Goal: Task Accomplishment & Management: Manage account settings

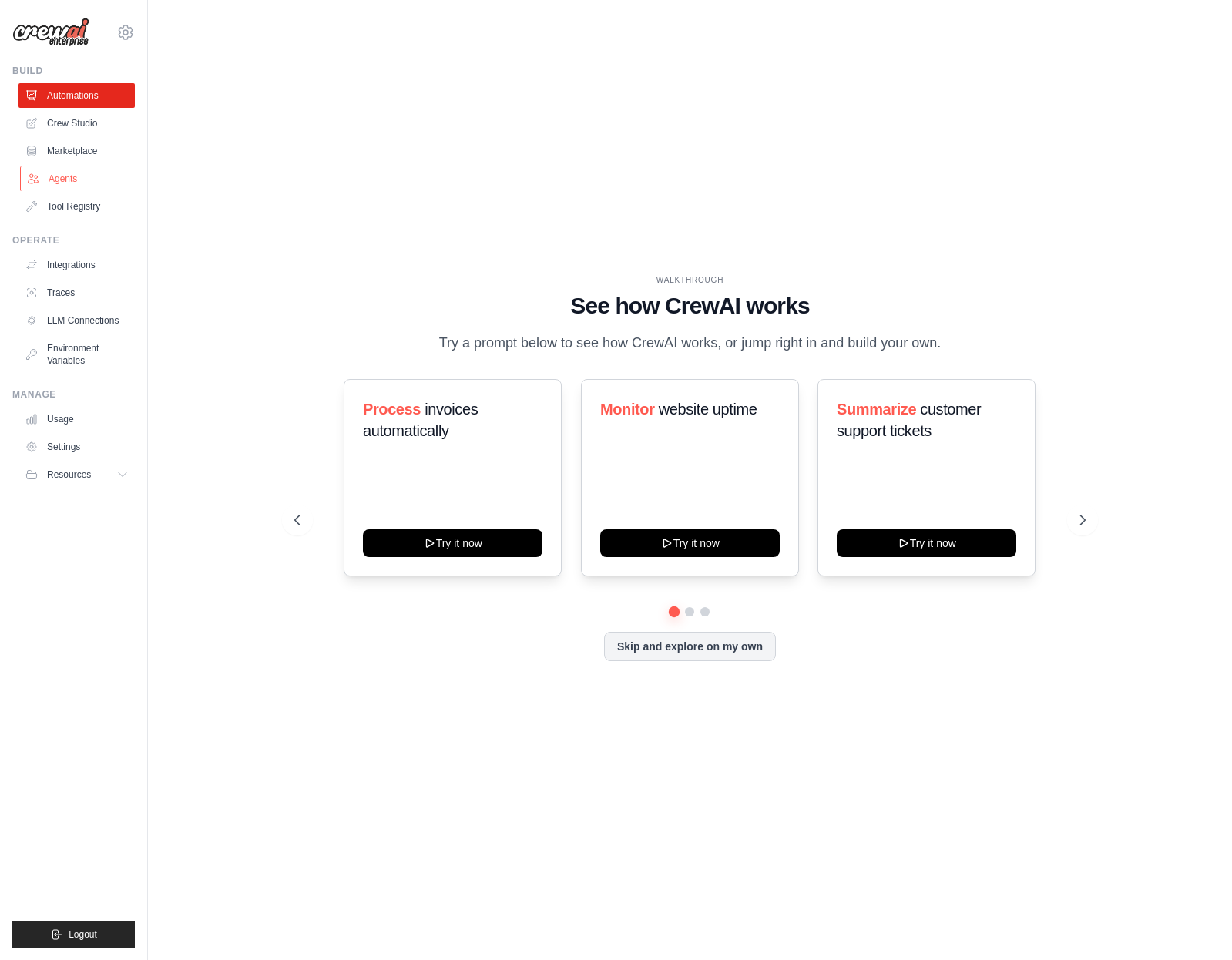
click at [80, 183] on link "Agents" at bounding box center [78, 179] width 116 height 25
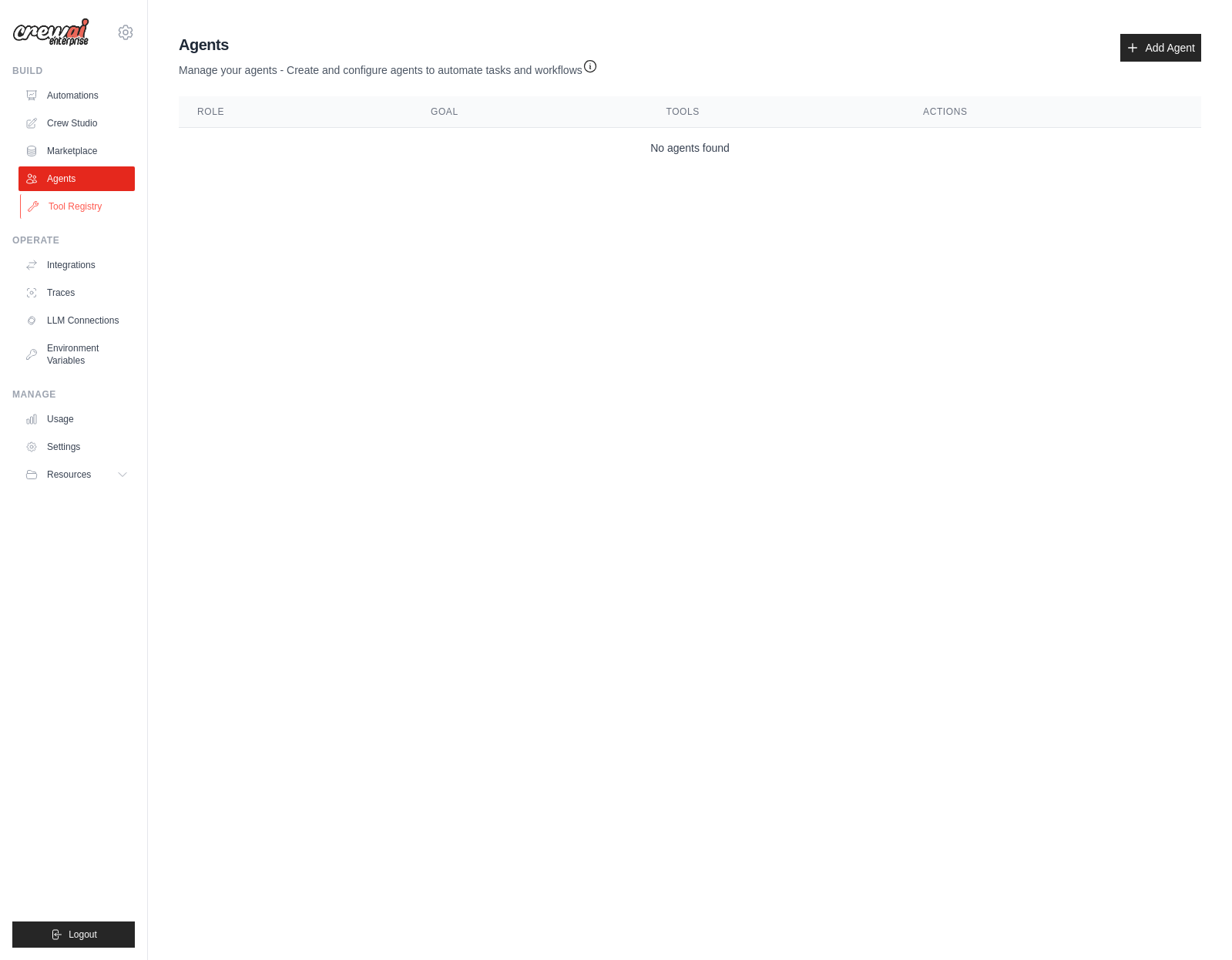
click at [88, 199] on link "Tool Registry" at bounding box center [78, 206] width 116 height 25
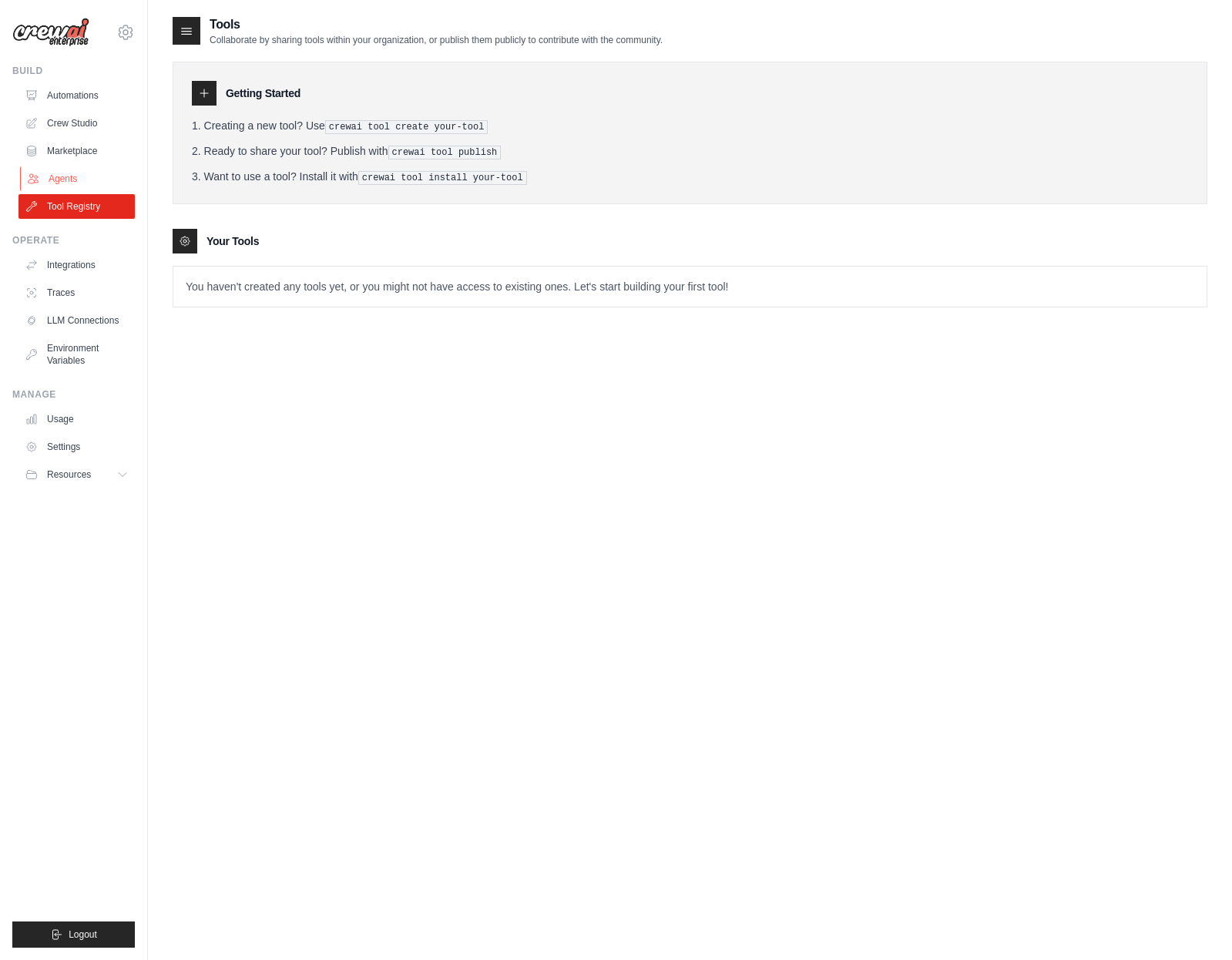
click at [80, 181] on link "Agents" at bounding box center [78, 179] width 116 height 25
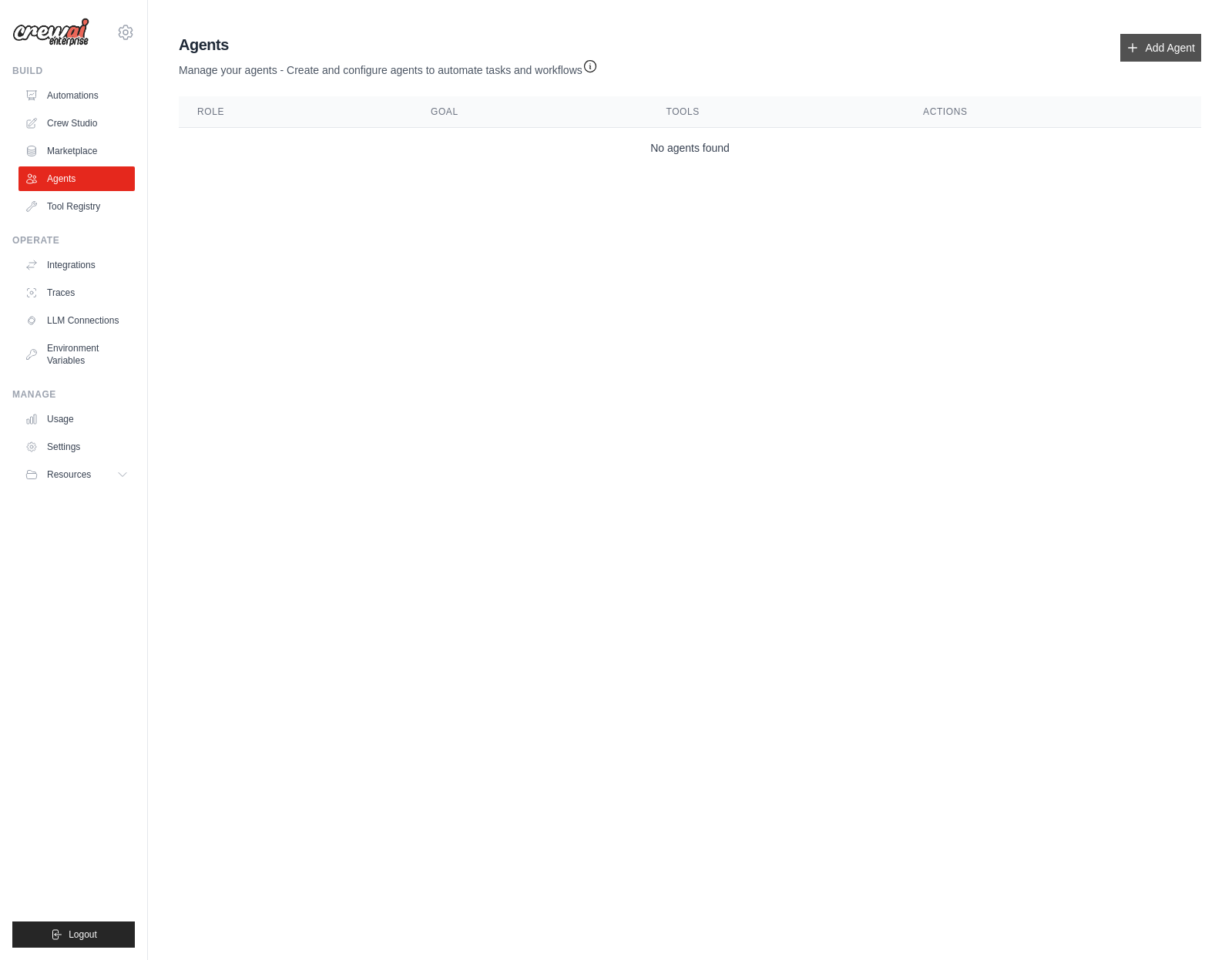
click at [1166, 47] on link "Add Agent" at bounding box center [1161, 48] width 81 height 28
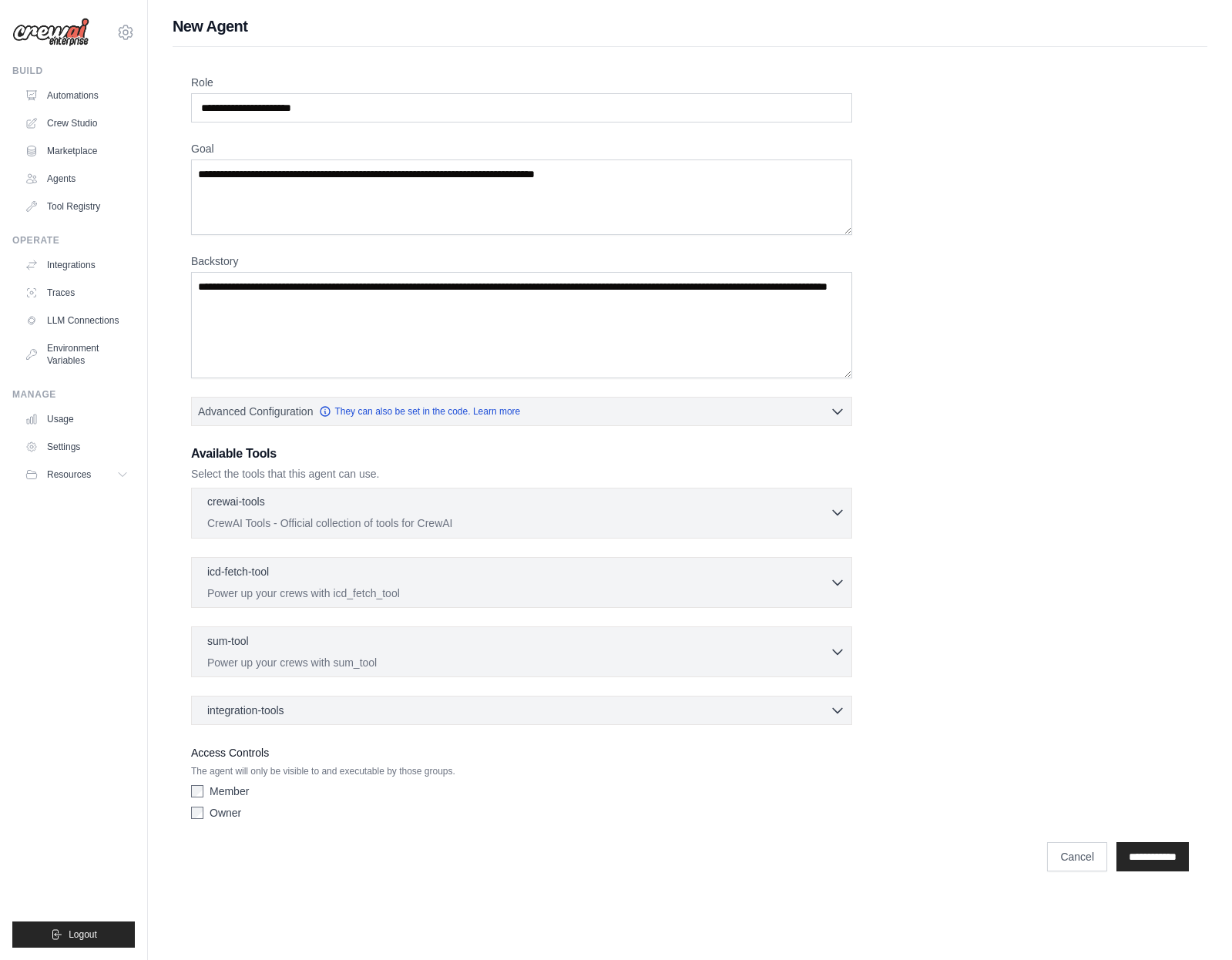
click at [648, 512] on div "crewai-tools 0 selected CrewAI Tools - Official collection of tools for CrewAI" at bounding box center [518, 512] width 623 height 37
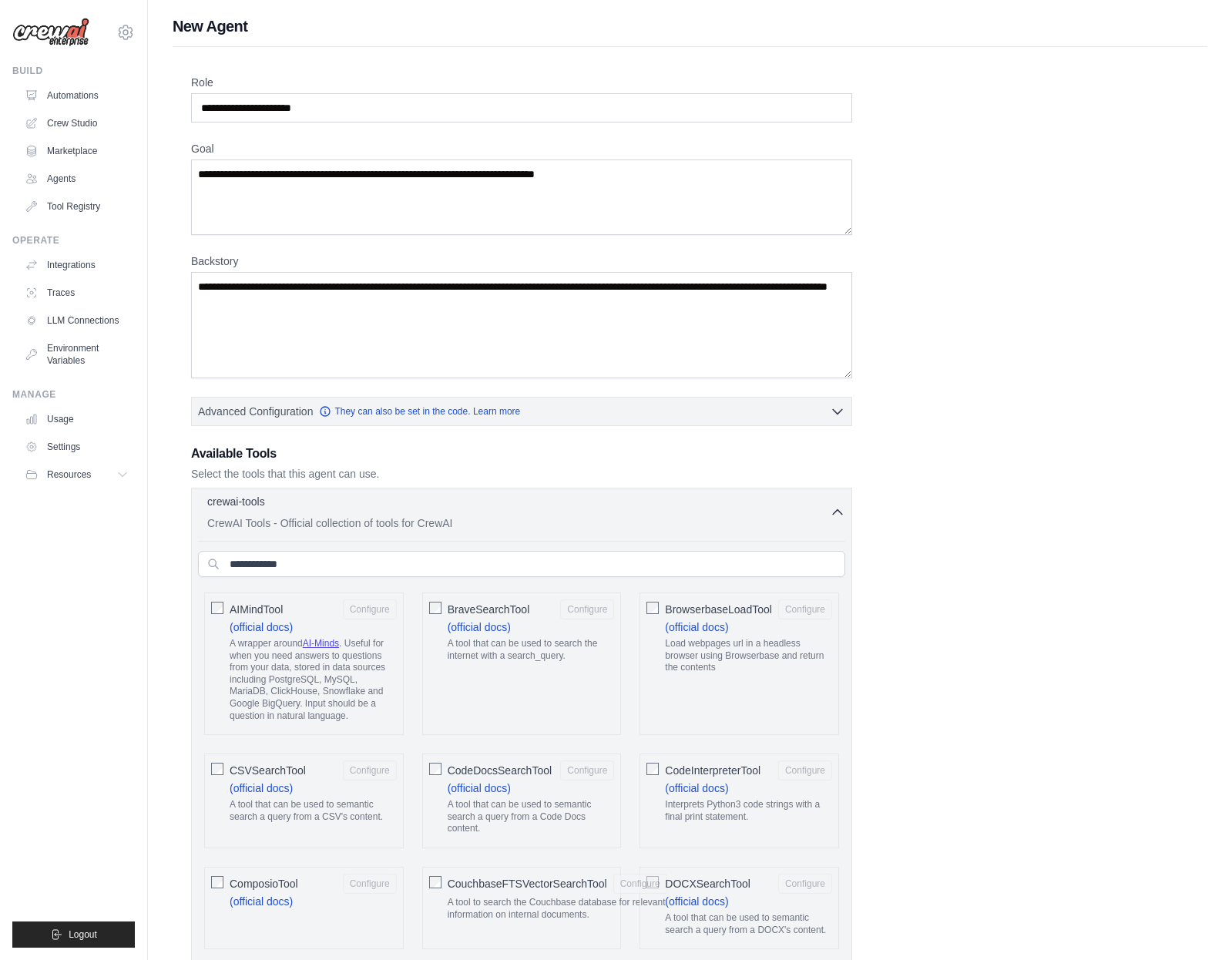
click at [648, 512] on div "crewai-tools 0 selected CrewAI Tools - Official collection of tools for CrewAI" at bounding box center [518, 512] width 623 height 37
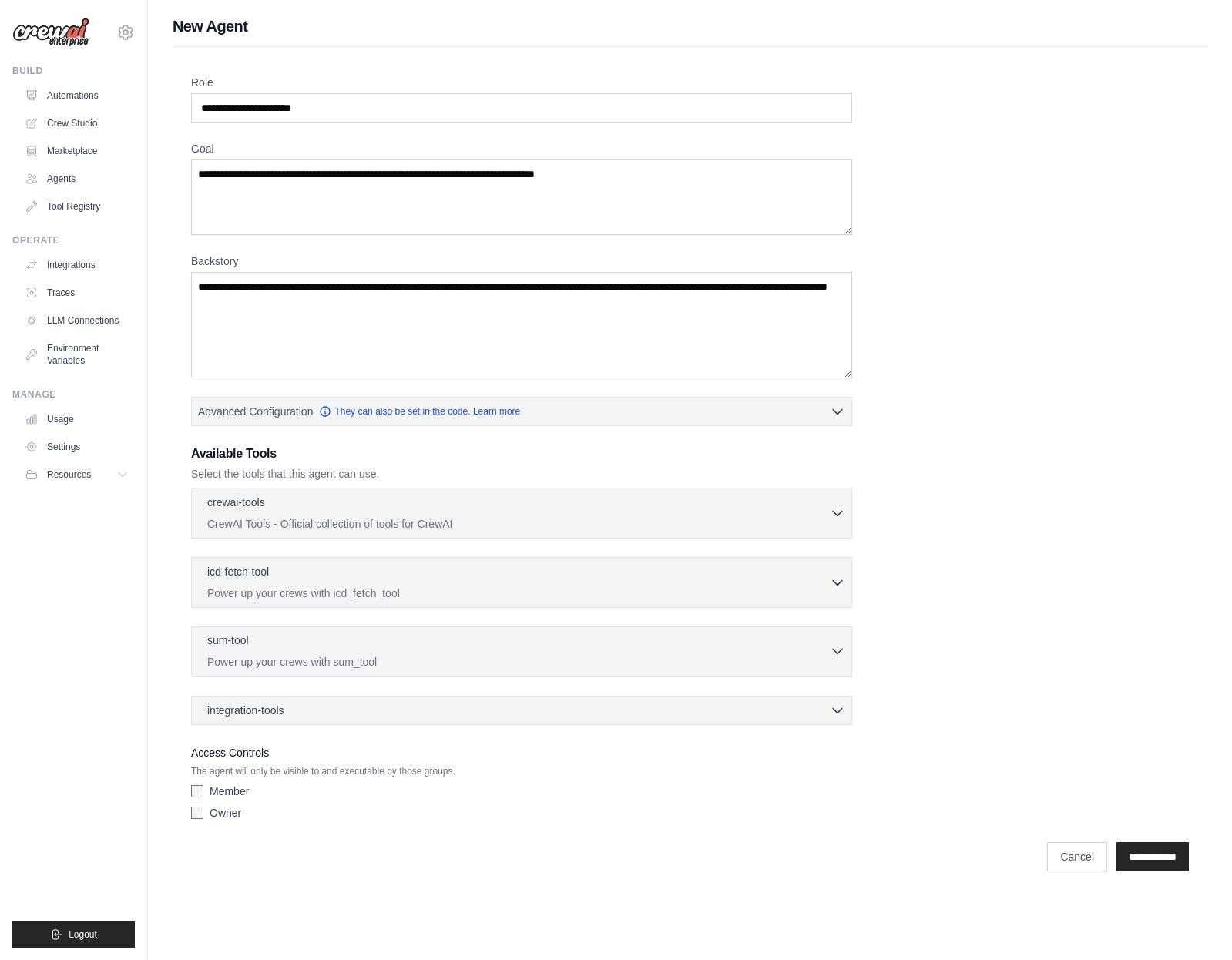
click at [721, 652] on div "sum-tool 0 selected Power up your crews with sum_tool" at bounding box center [518, 651] width 623 height 37
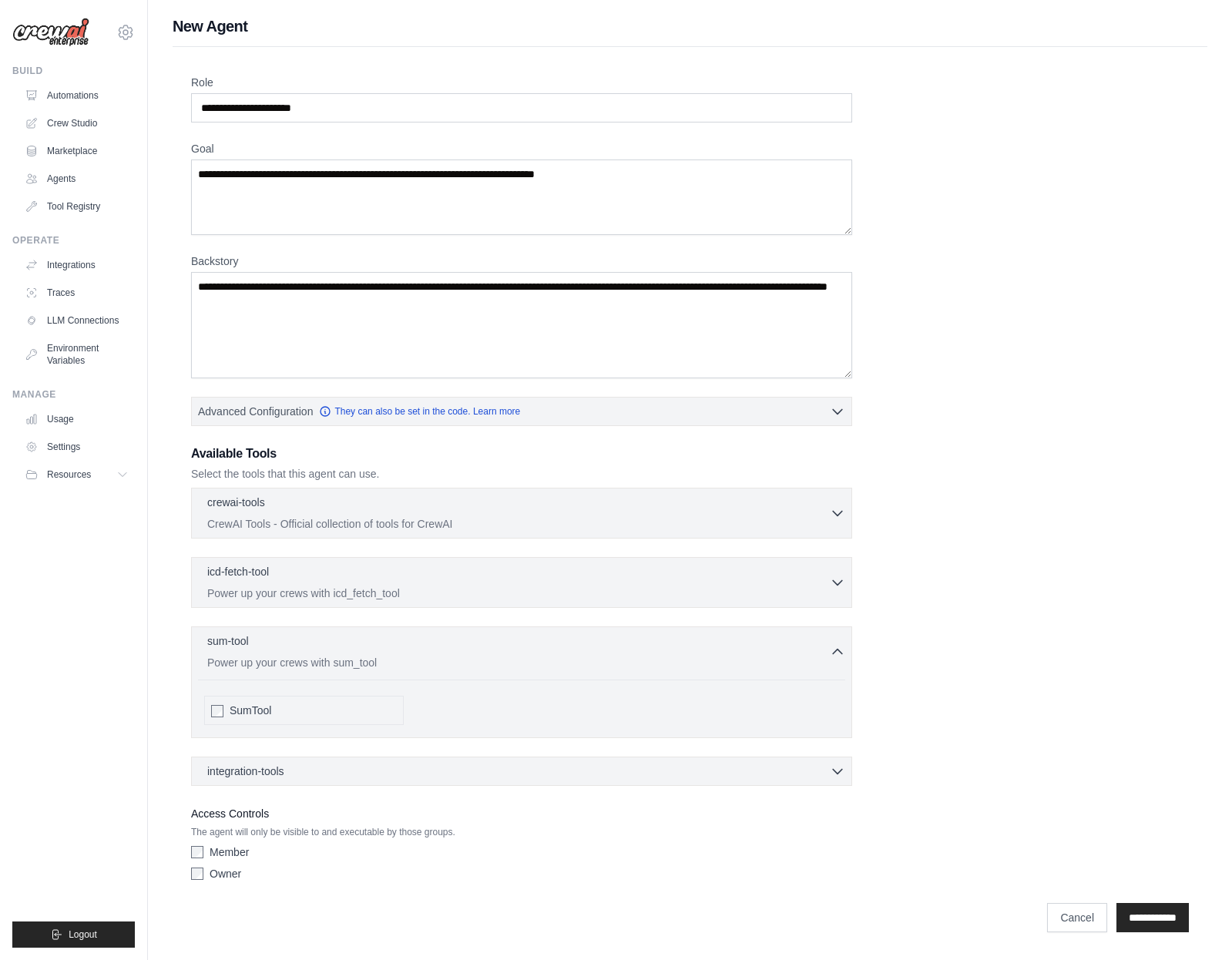
click at [256, 708] on span "SumTool" at bounding box center [251, 710] width 42 height 15
click at [331, 586] on p "Power up your crews with icd_fetch_tool" at bounding box center [518, 592] width 623 height 15
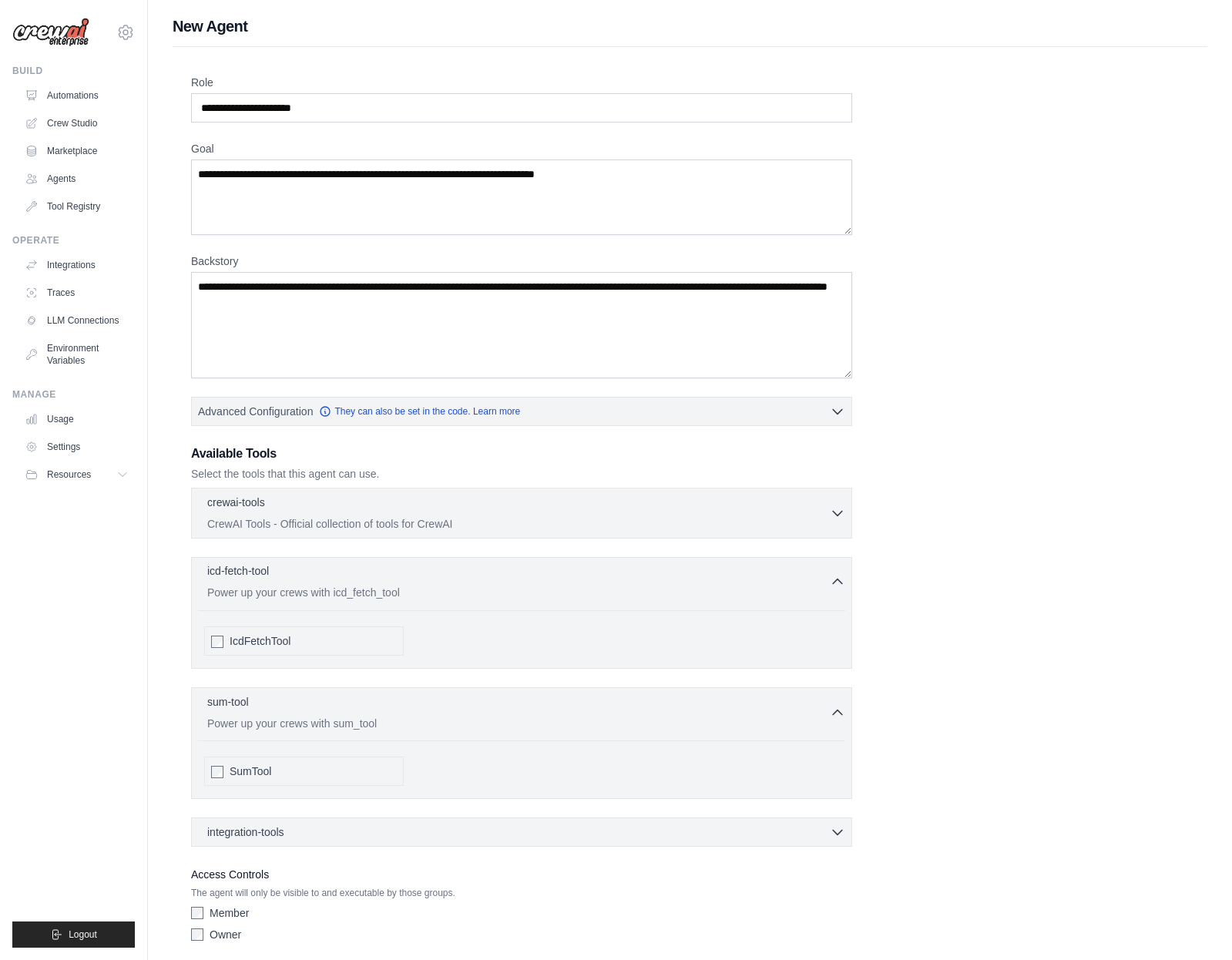
click at [333, 579] on div "icd-fetch-tool 0 selected" at bounding box center [518, 572] width 623 height 18
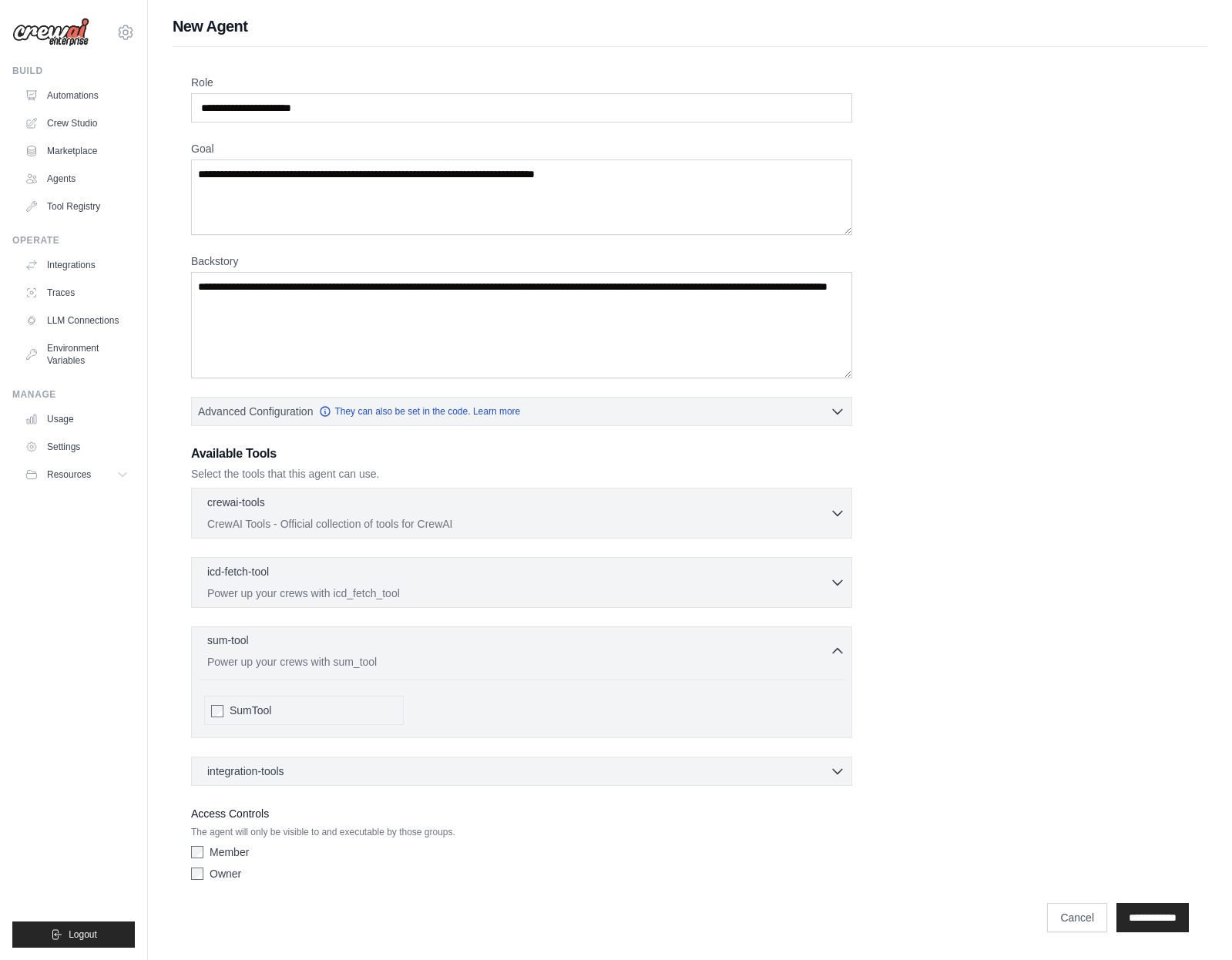
click at [449, 654] on p "Power up your crews with sum_tool" at bounding box center [518, 662] width 623 height 15
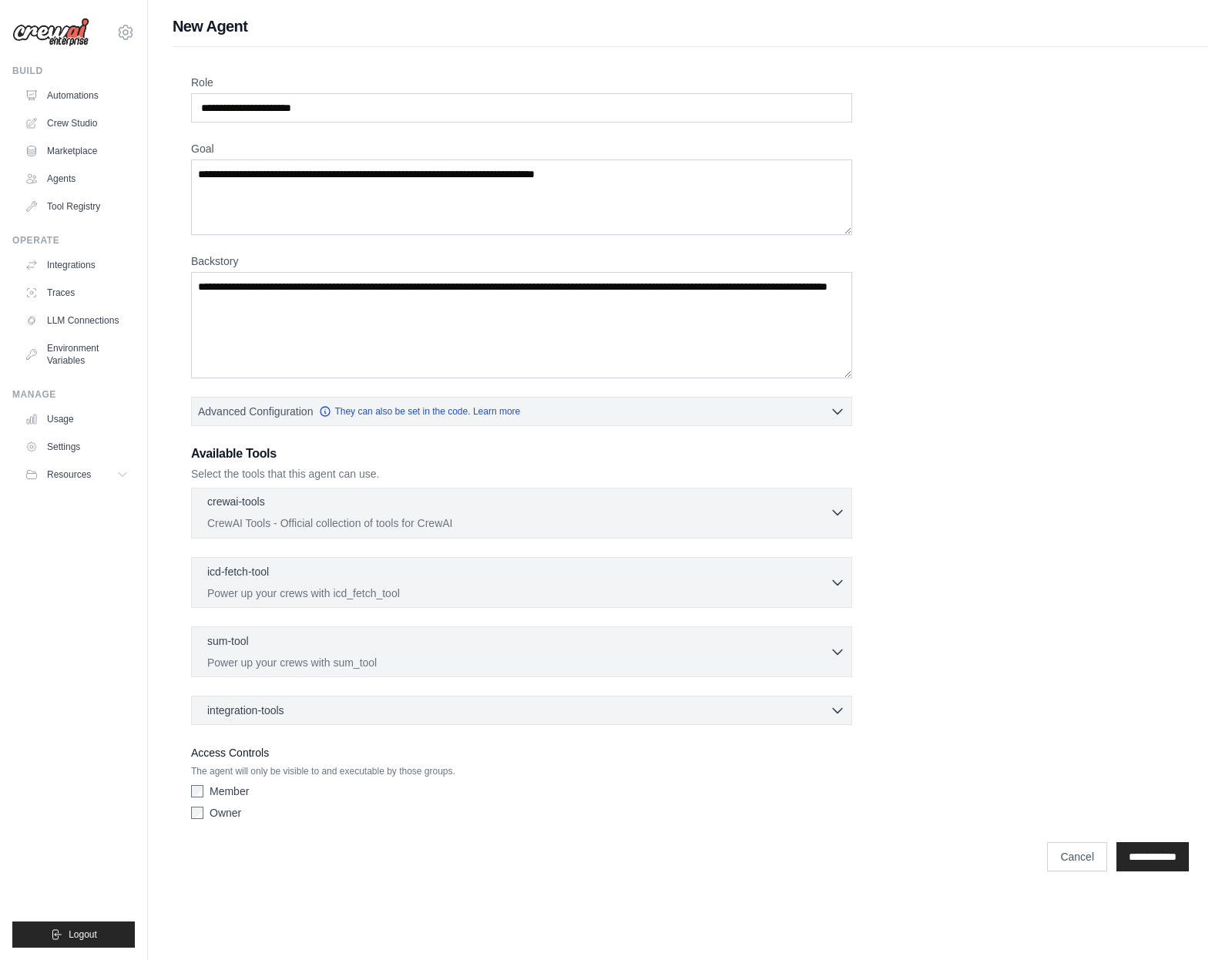
click at [389, 501] on div "crewai-tools 0 selected" at bounding box center [518, 503] width 623 height 18
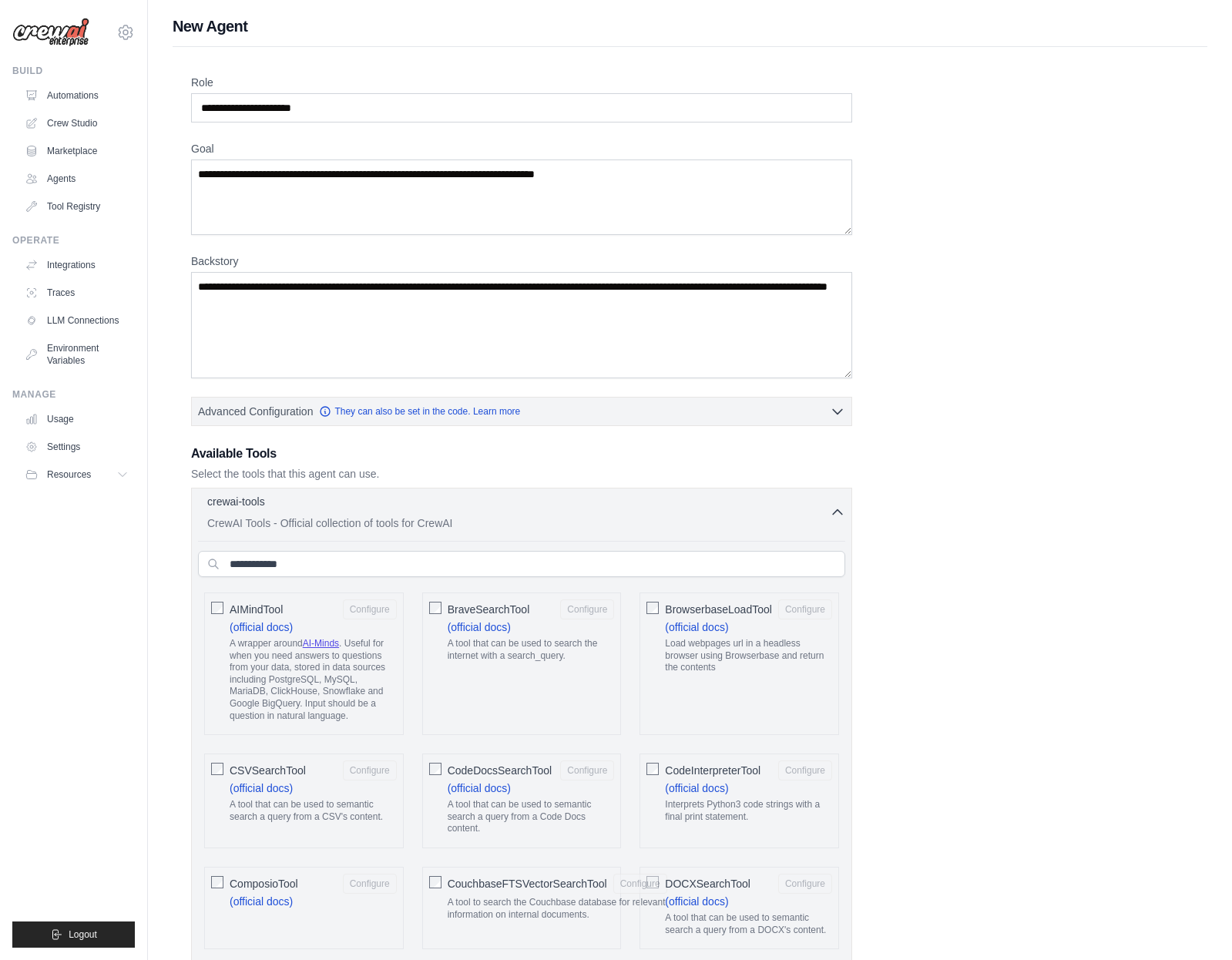
click at [316, 500] on div "crewai-tools 0 selected" at bounding box center [518, 503] width 623 height 18
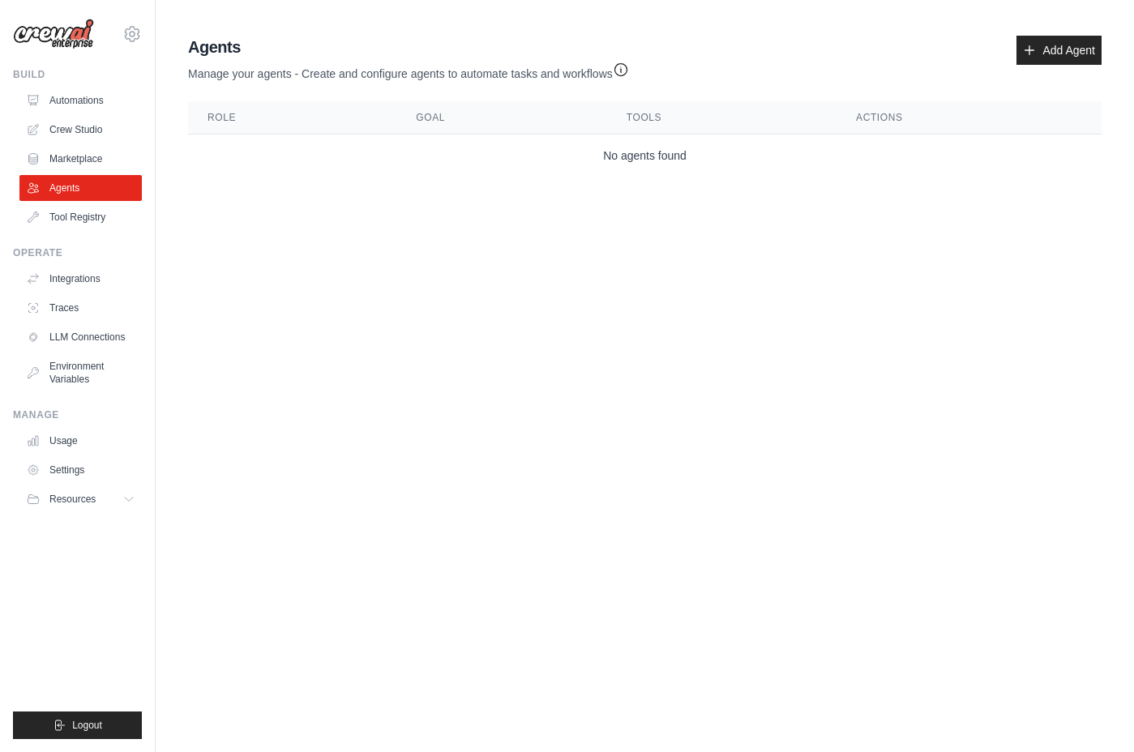
click at [75, 32] on img at bounding box center [53, 34] width 81 height 31
click at [72, 36] on img at bounding box center [53, 34] width 81 height 31
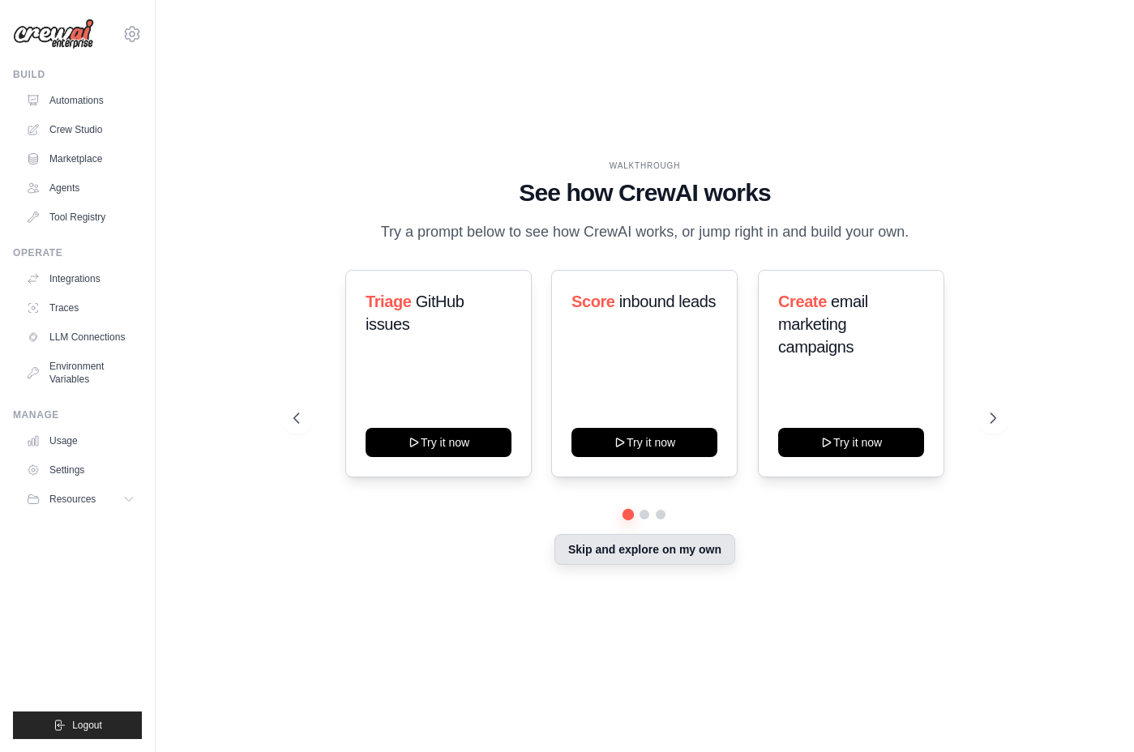
click at [685, 565] on button "Skip and explore on my own" at bounding box center [645, 549] width 181 height 31
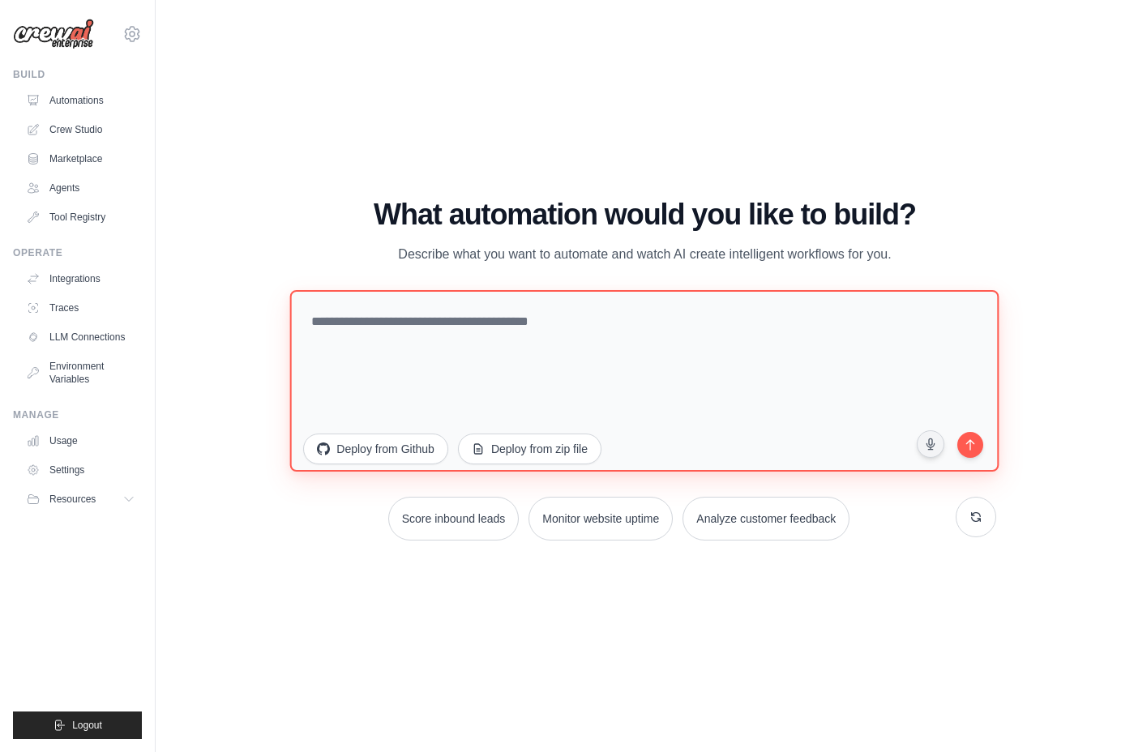
click at [555, 339] on textarea at bounding box center [644, 381] width 709 height 182
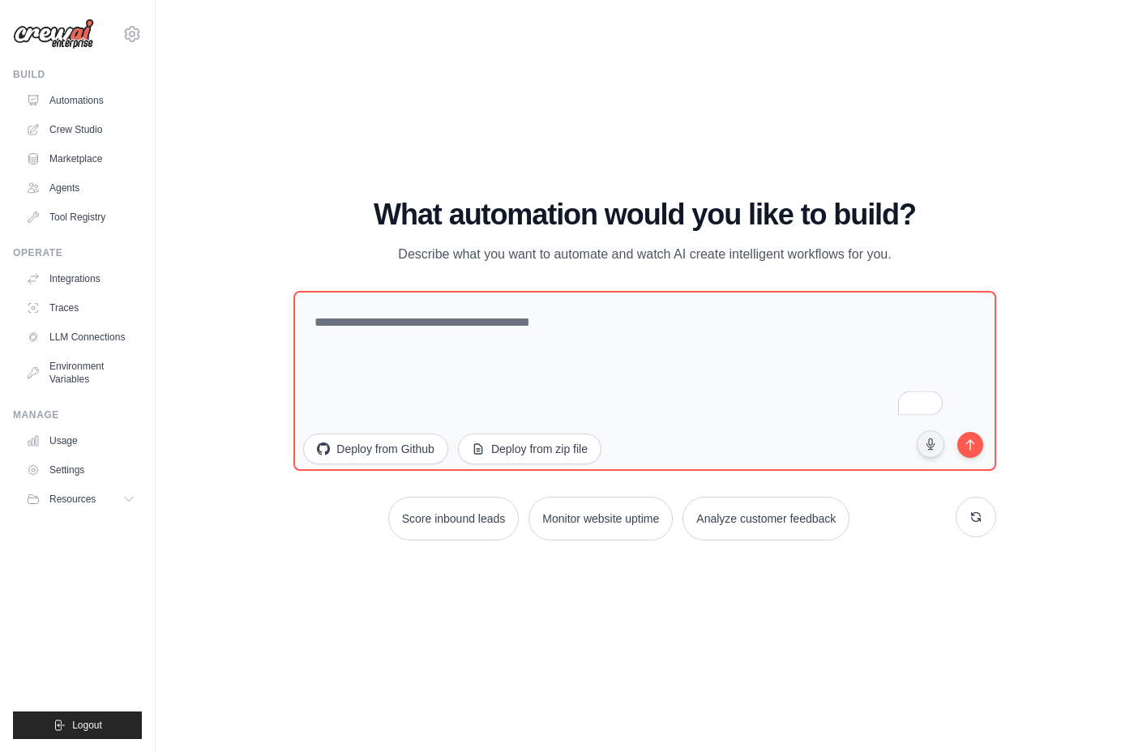
click at [341, 131] on div "WALKTHROUGH See how [PERSON_NAME] works Try a prompt below to see how [PERSON_N…" at bounding box center [645, 376] width 927 height 720
click at [92, 134] on link "Crew Studio" at bounding box center [82, 130] width 122 height 26
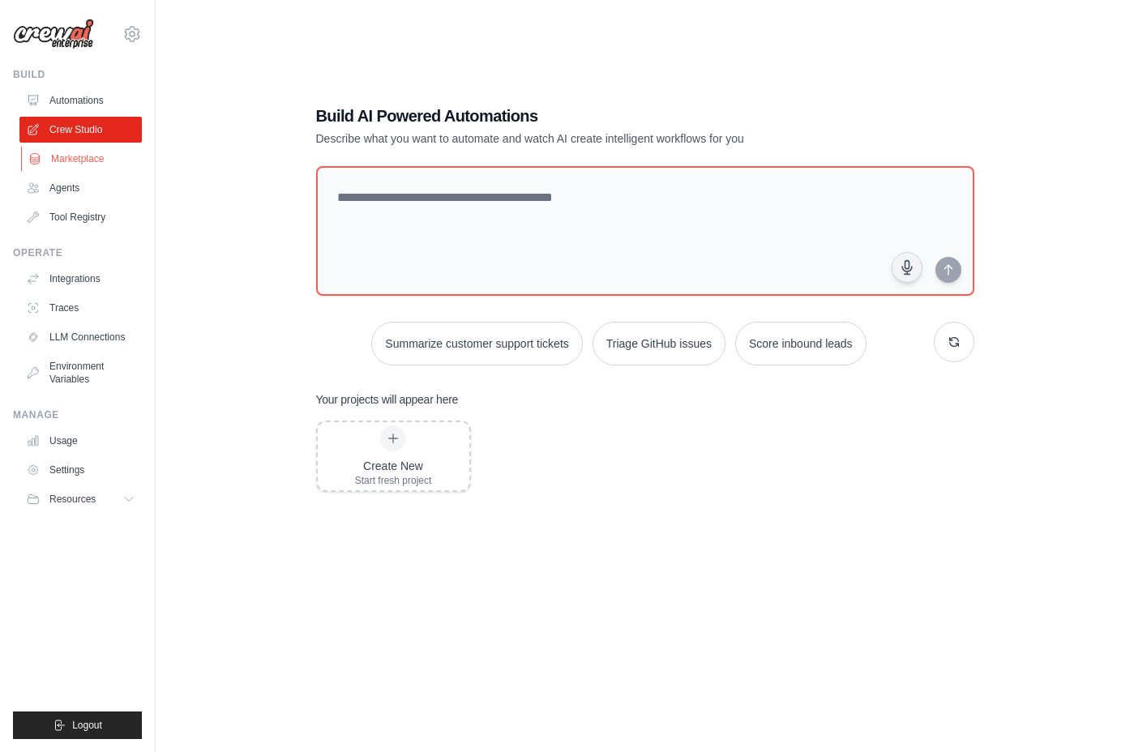
click at [83, 155] on link "Marketplace" at bounding box center [82, 159] width 122 height 26
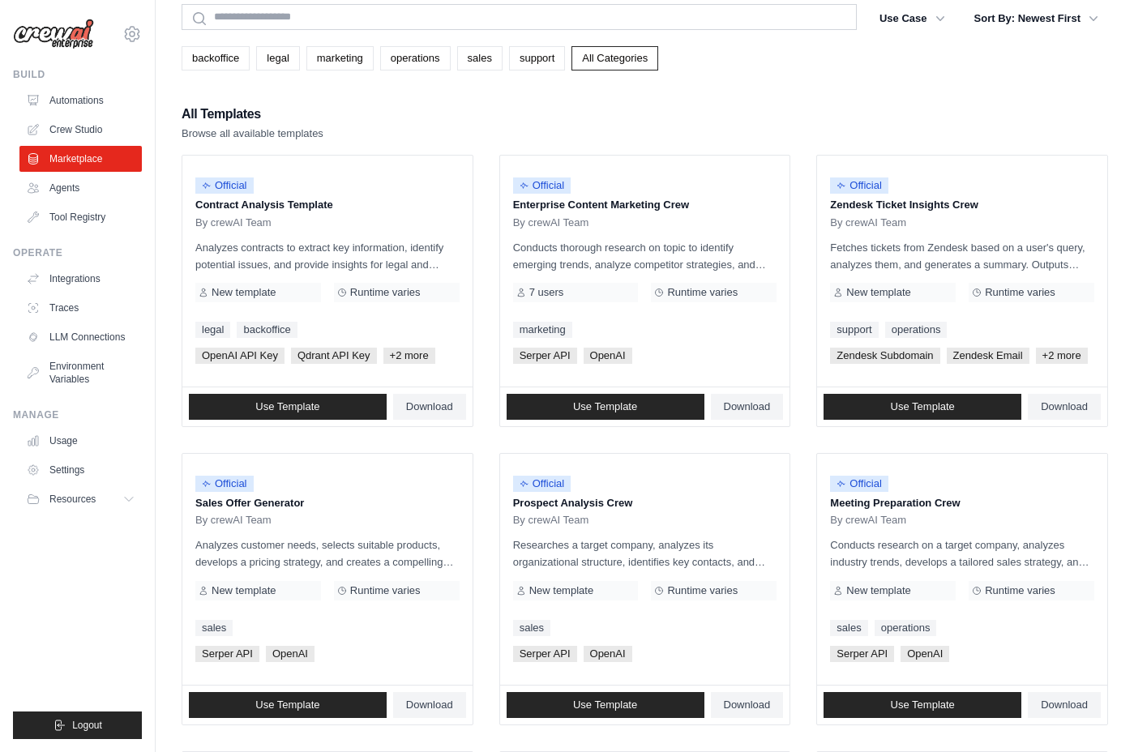
scroll to position [45, 0]
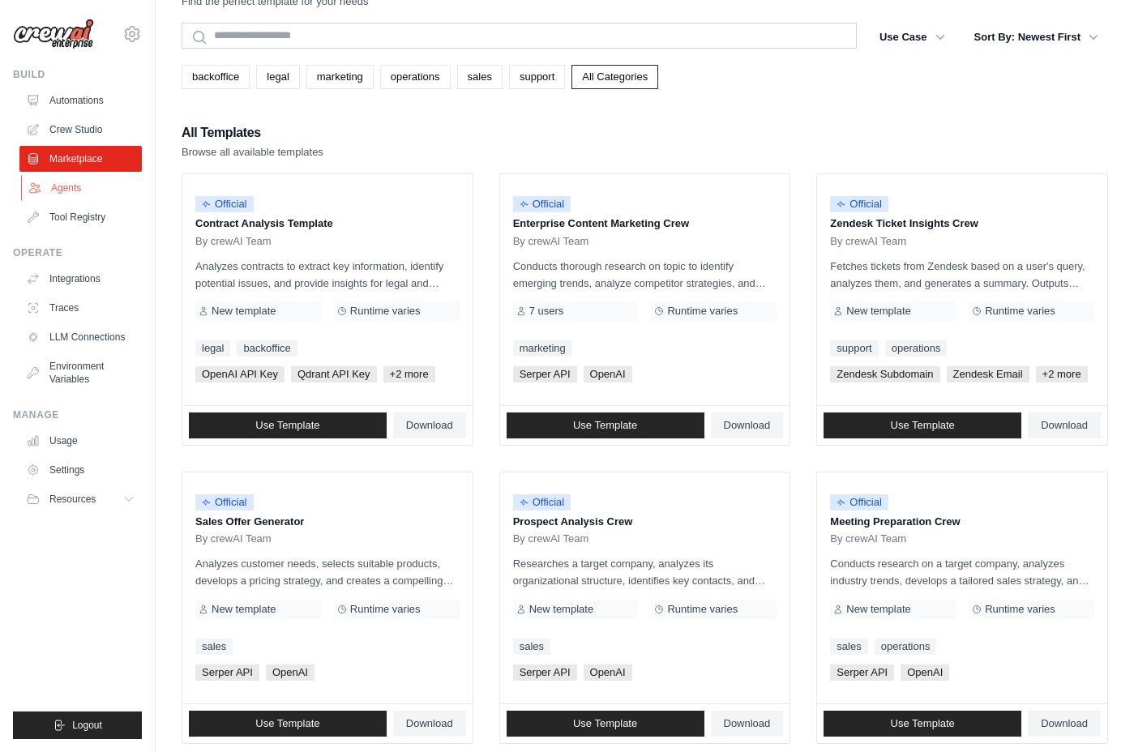
click at [62, 182] on link "Agents" at bounding box center [82, 188] width 122 height 26
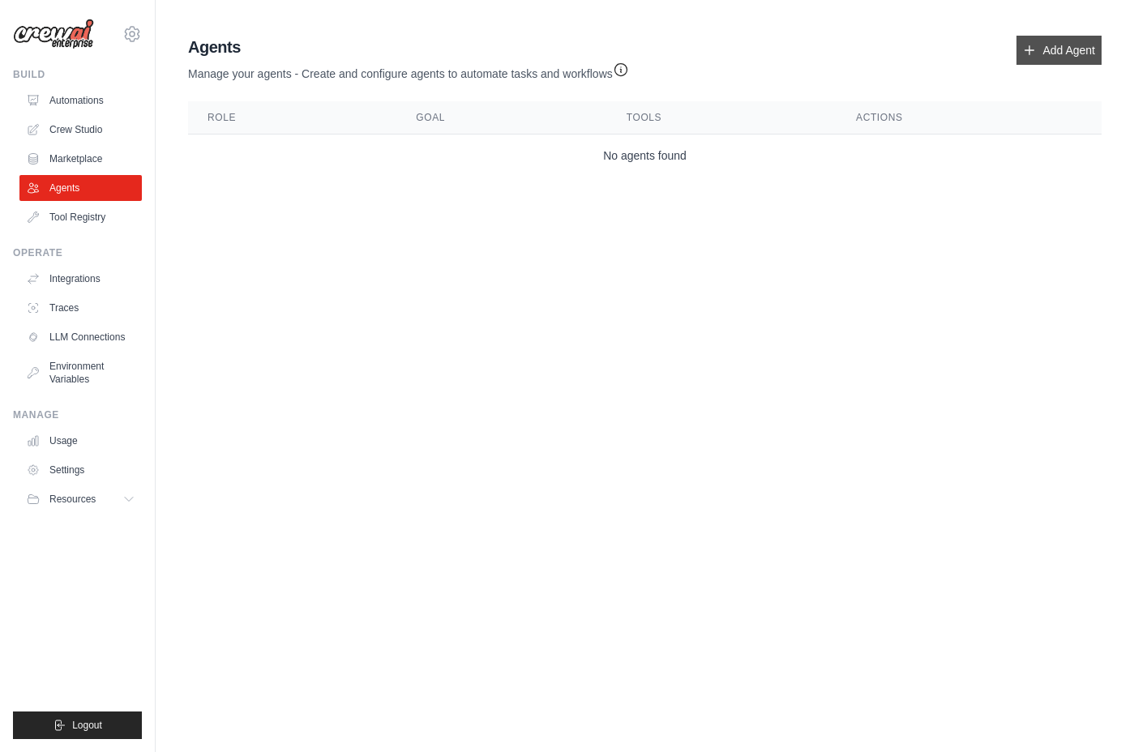
click at [1062, 55] on link "Add Agent" at bounding box center [1059, 50] width 85 height 29
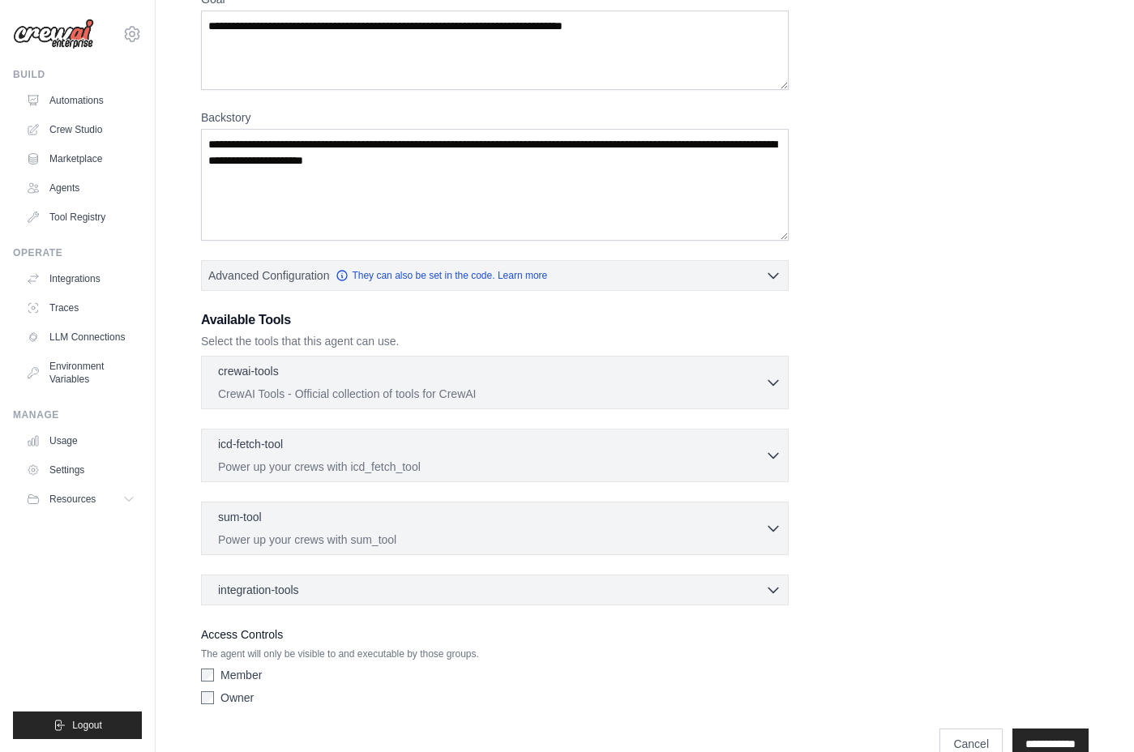
scroll to position [182, 0]
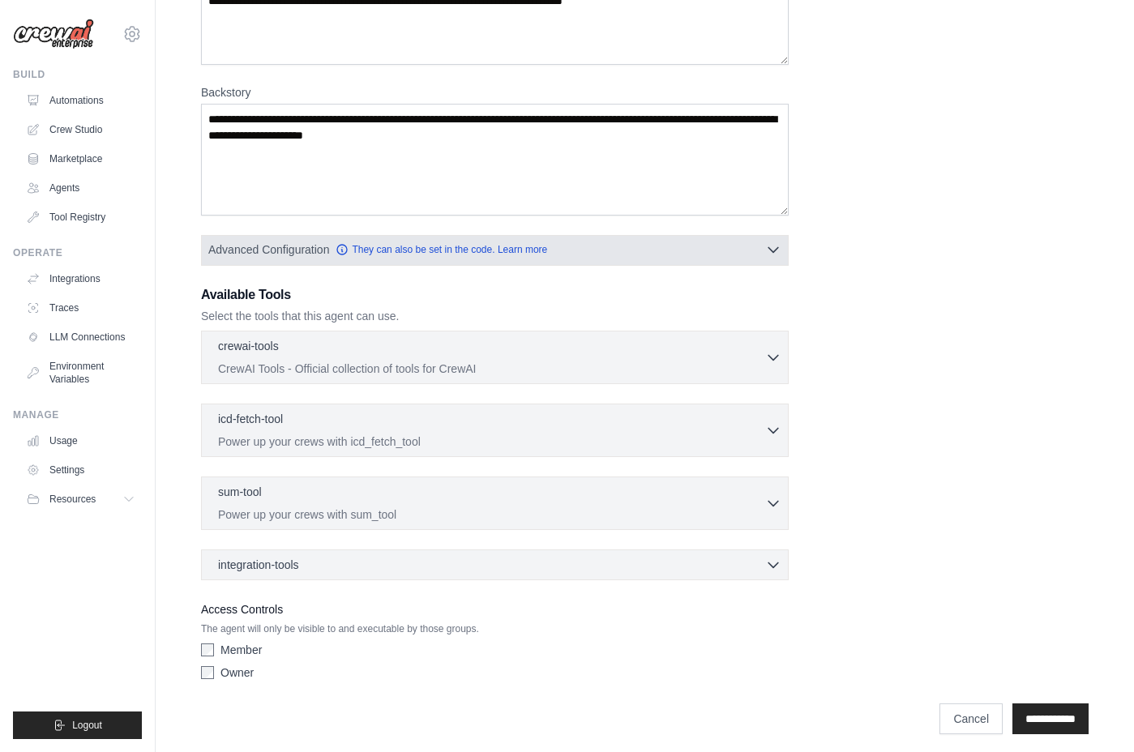
click at [667, 250] on button "Advanced Configuration They can also be set in the code. Learn more" at bounding box center [495, 249] width 586 height 29
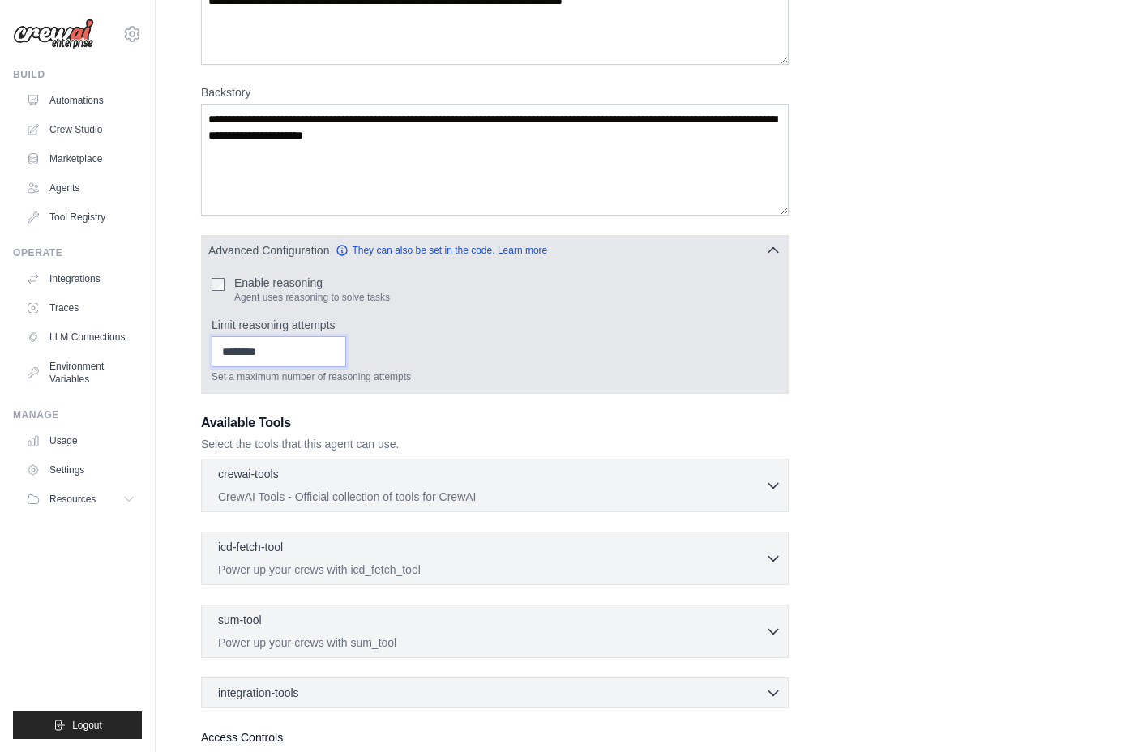
click at [308, 359] on input "Limit reasoning attempts" at bounding box center [279, 351] width 135 height 31
click at [680, 252] on button "Advanced Configuration They can also be set in the code. Learn more" at bounding box center [495, 249] width 586 height 29
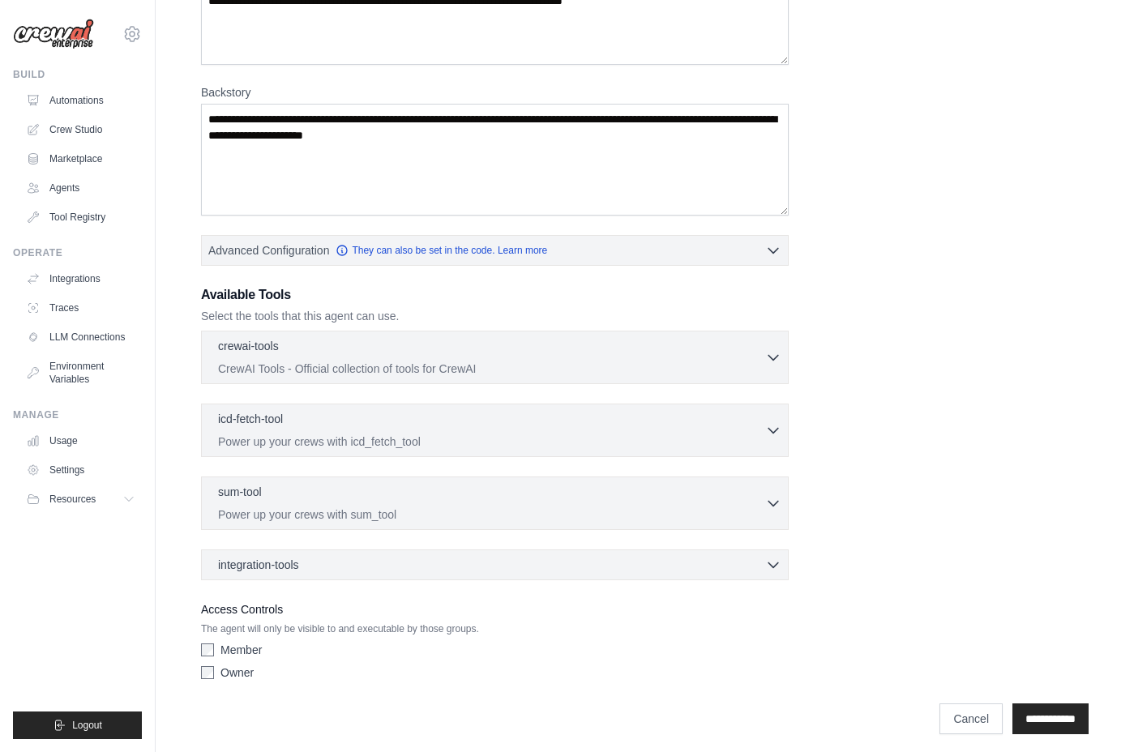
scroll to position [191, 0]
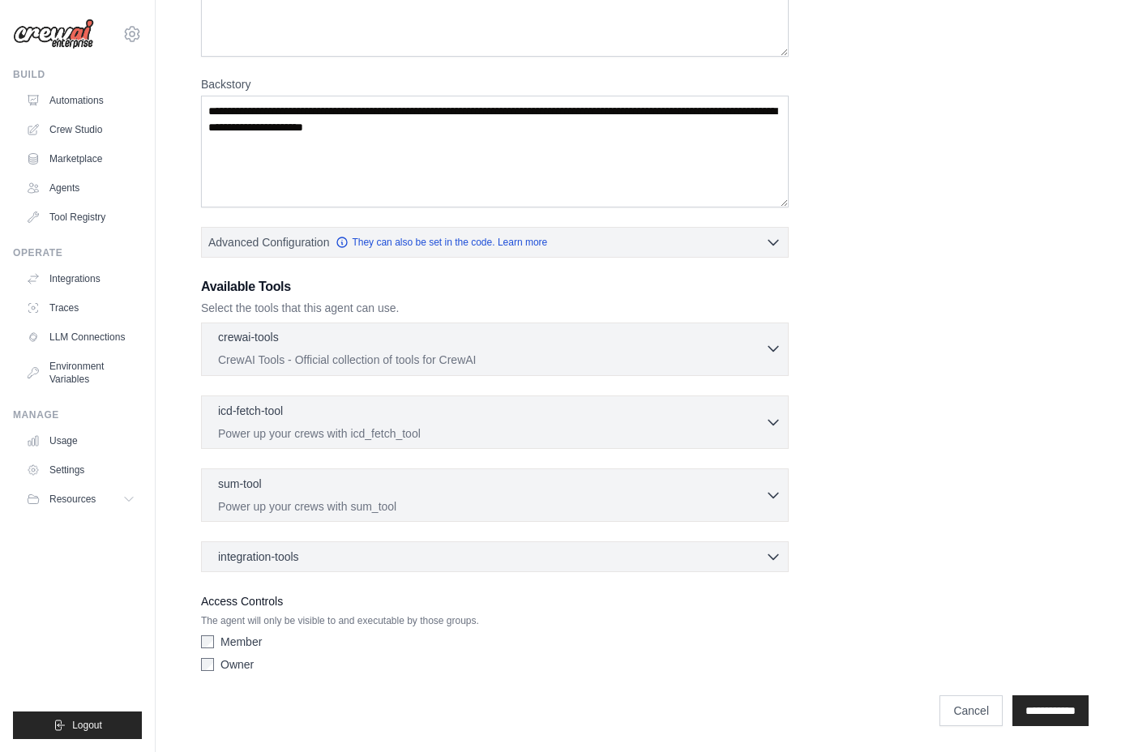
click at [667, 352] on p "CrewAI Tools - Official collection of tools for CrewAI" at bounding box center [491, 360] width 547 height 16
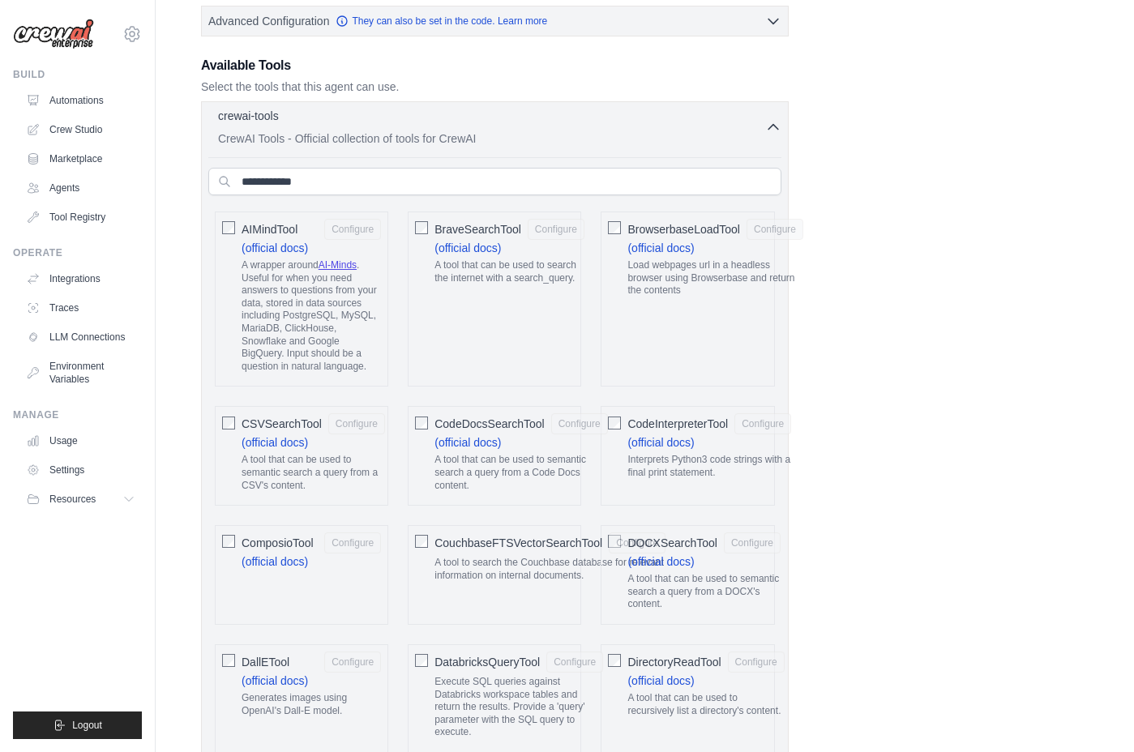
scroll to position [545, 0]
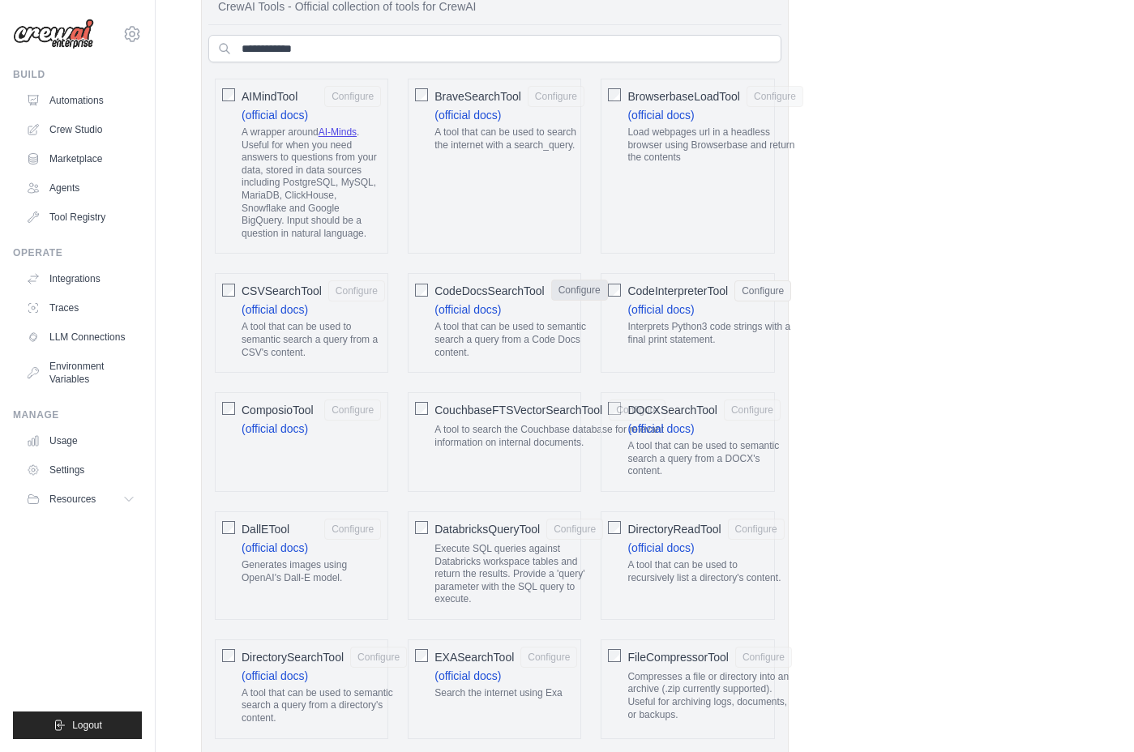
click at [583, 301] on button "Configure" at bounding box center [579, 290] width 57 height 21
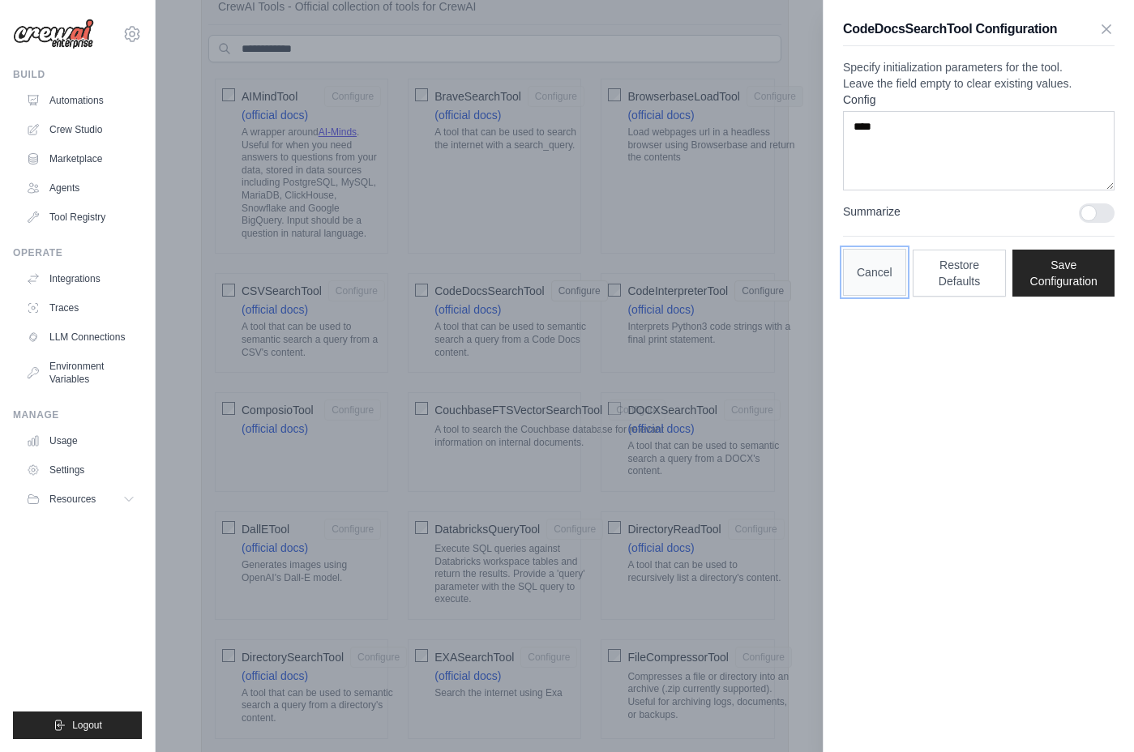
click at [887, 296] on button "Cancel" at bounding box center [874, 272] width 63 height 47
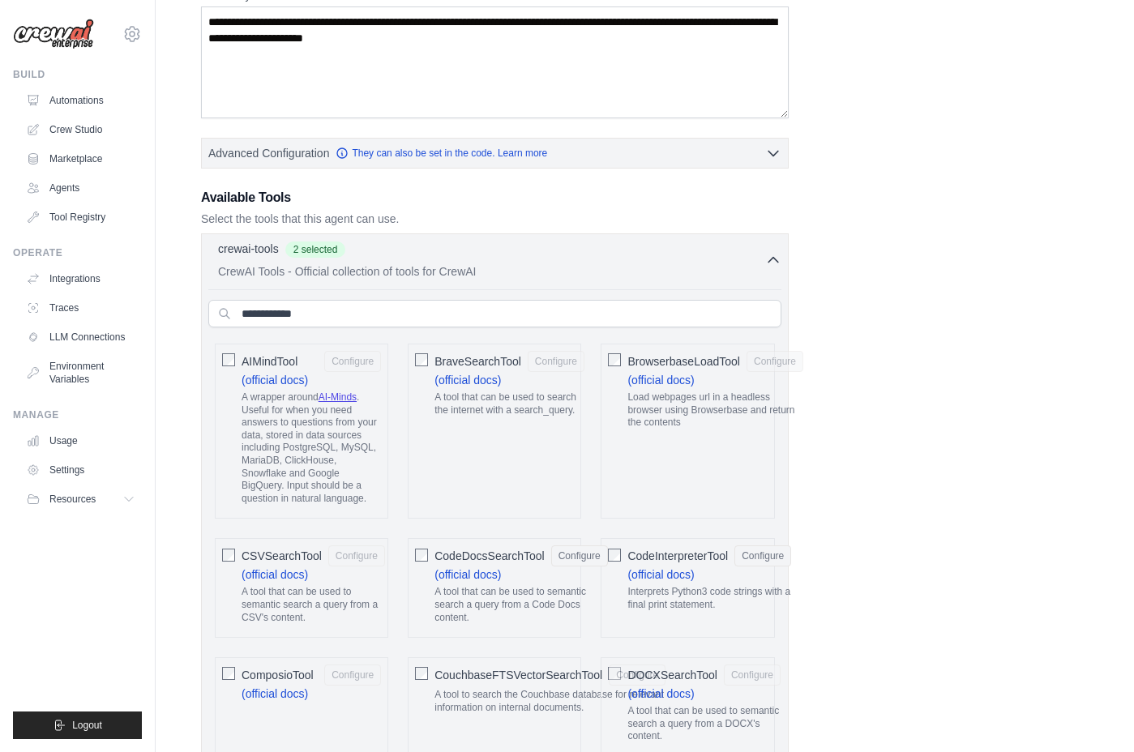
scroll to position [242, 0]
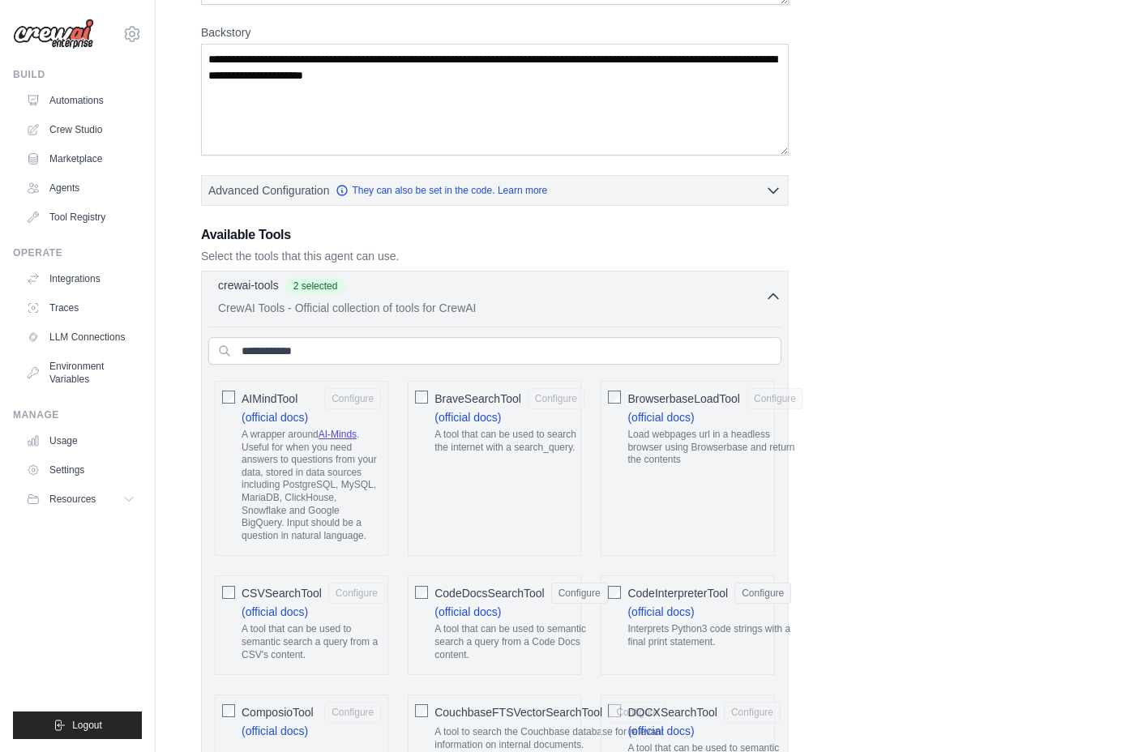
click at [776, 301] on icon "button" at bounding box center [773, 297] width 16 height 16
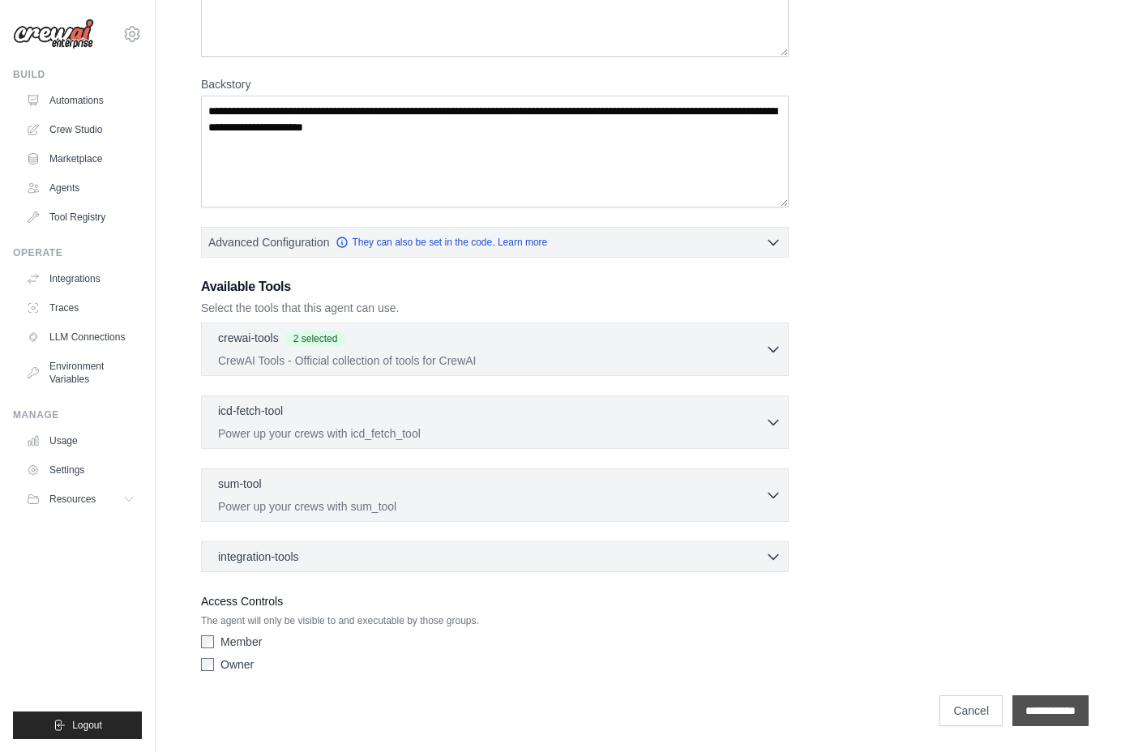
click at [1038, 707] on input "**********" at bounding box center [1051, 711] width 76 height 31
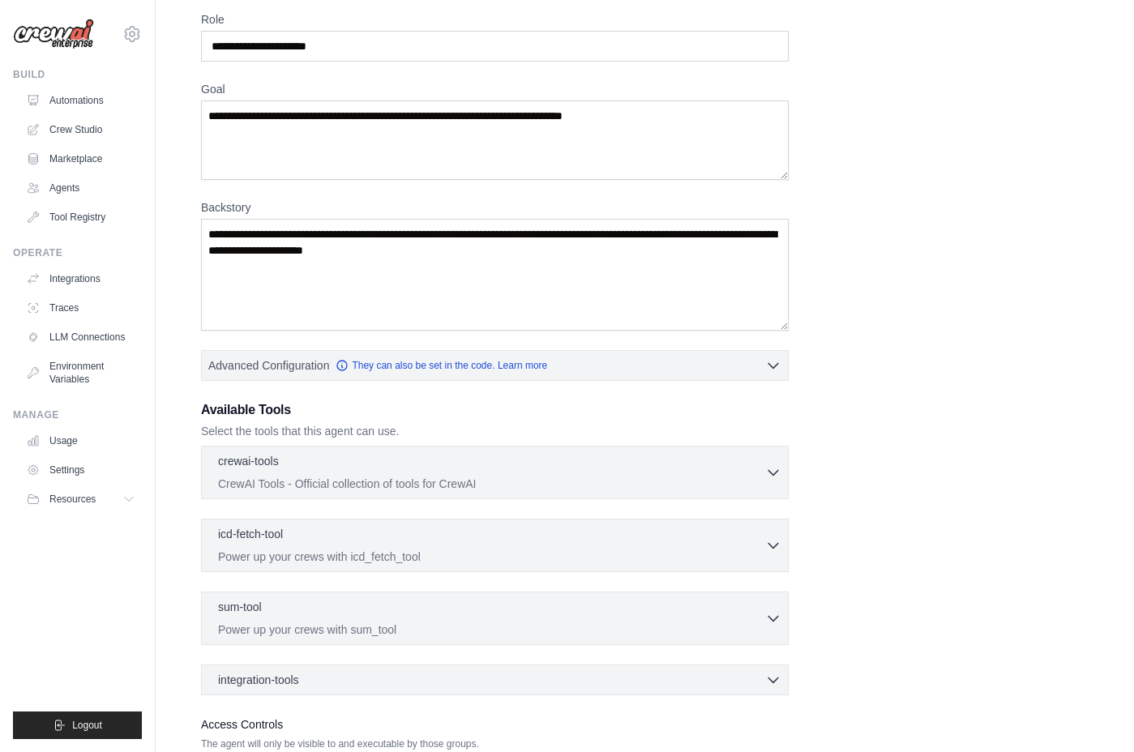
scroll to position [0, 0]
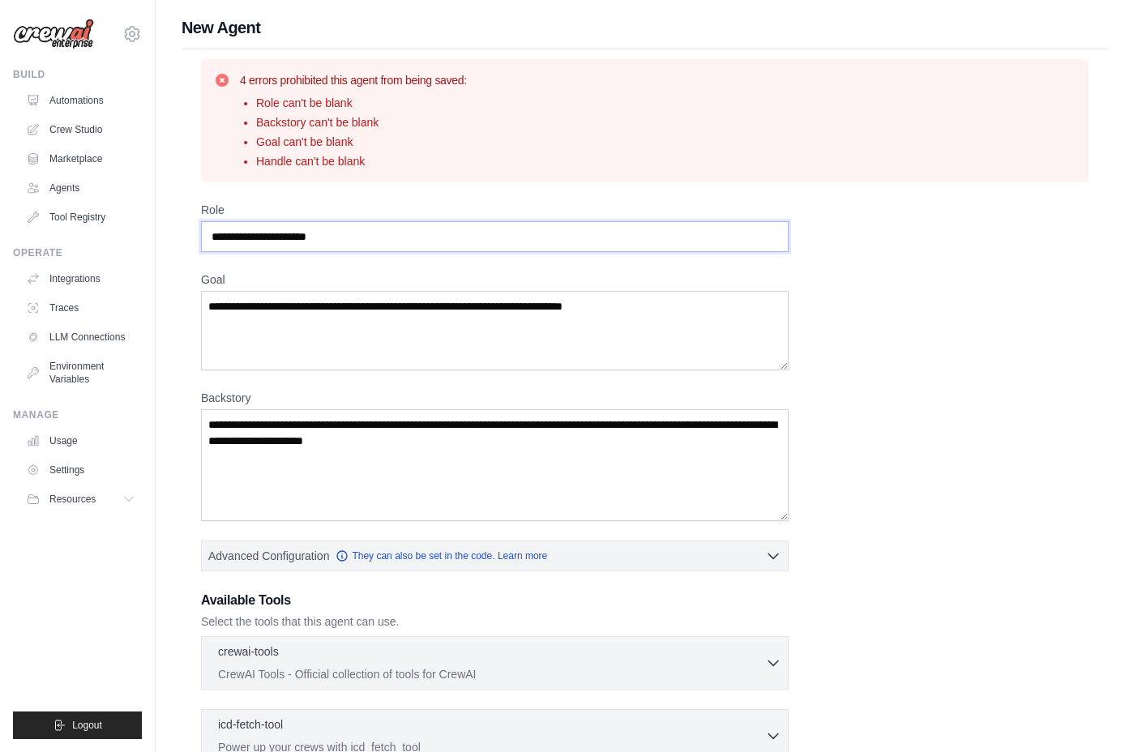
click at [268, 234] on input "Role" at bounding box center [495, 236] width 588 height 31
type input "****"
click at [346, 345] on textarea "Goal" at bounding box center [495, 330] width 588 height 79
click at [0, 259] on html "matthew@coder.com Settings Build Automations Crew Studio Blog" at bounding box center [567, 533] width 1134 height 1066
click at [539, 298] on textarea "Goal" at bounding box center [495, 330] width 588 height 79
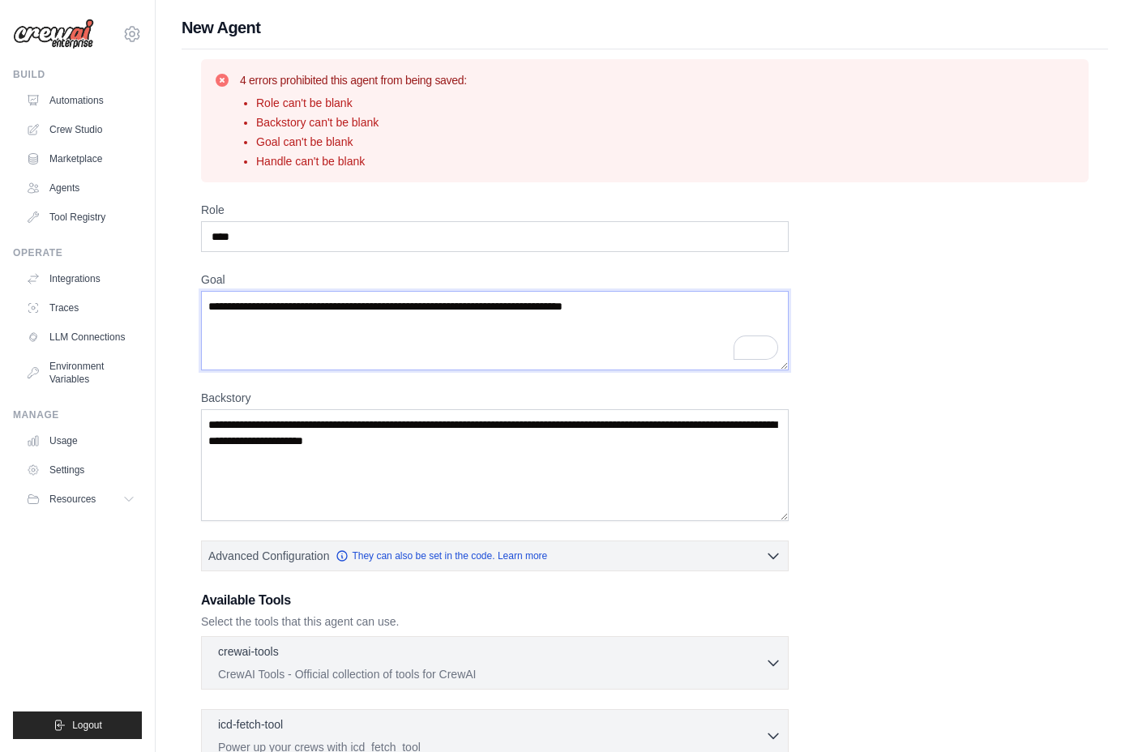
click at [539, 298] on textarea "Goal" at bounding box center [495, 330] width 588 height 79
type textarea "*********"
click at [439, 454] on textarea "Backstory" at bounding box center [495, 465] width 588 height 112
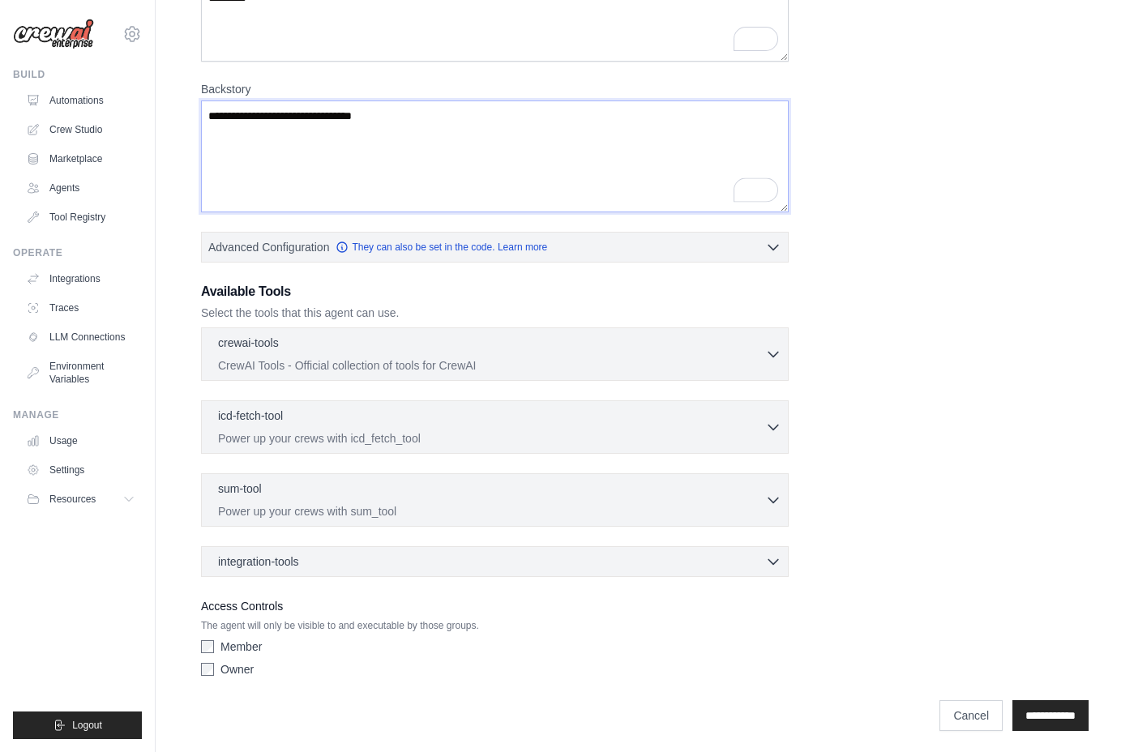
scroll to position [314, 0]
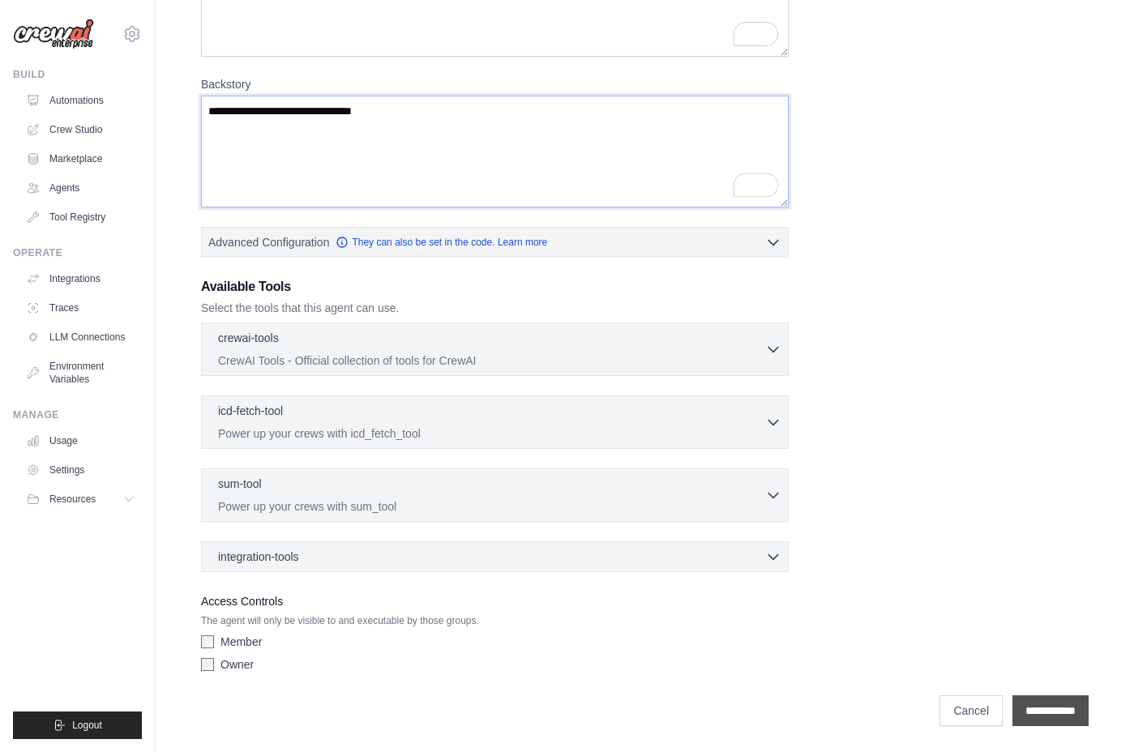
type textarea "**********"
click at [1044, 708] on input "**********" at bounding box center [1051, 711] width 76 height 31
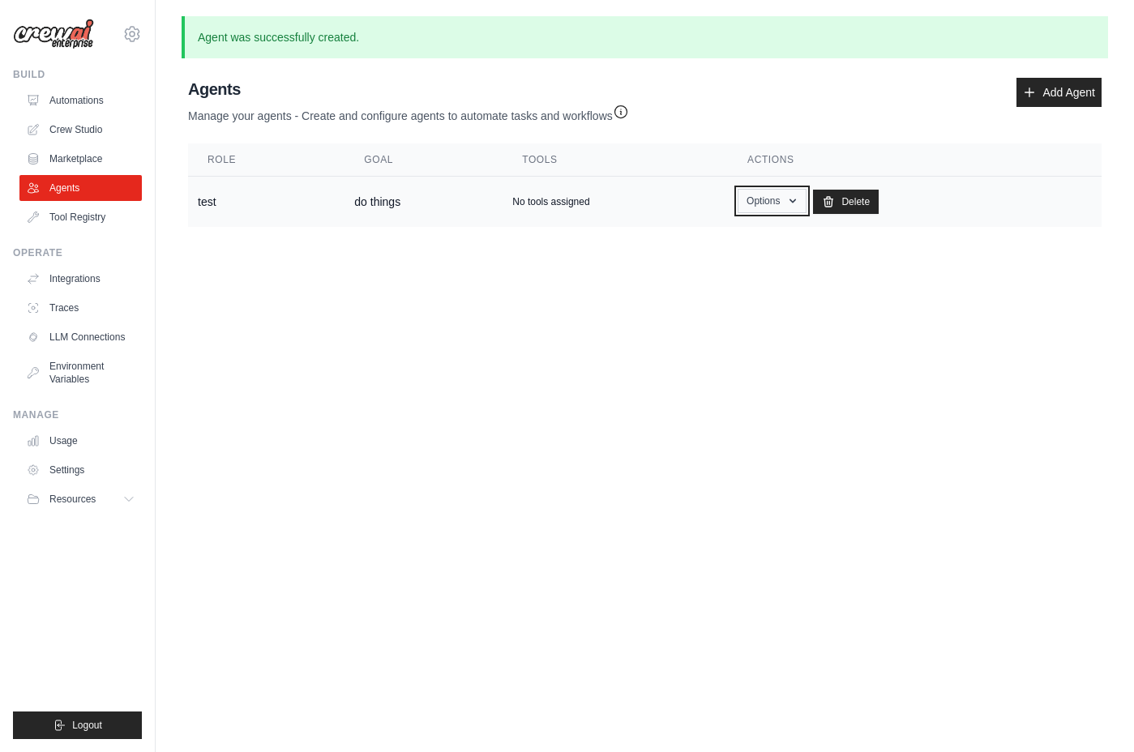
click at [772, 203] on button "Options" at bounding box center [772, 201] width 69 height 24
click at [755, 228] on link "Show" at bounding box center [748, 238] width 117 height 29
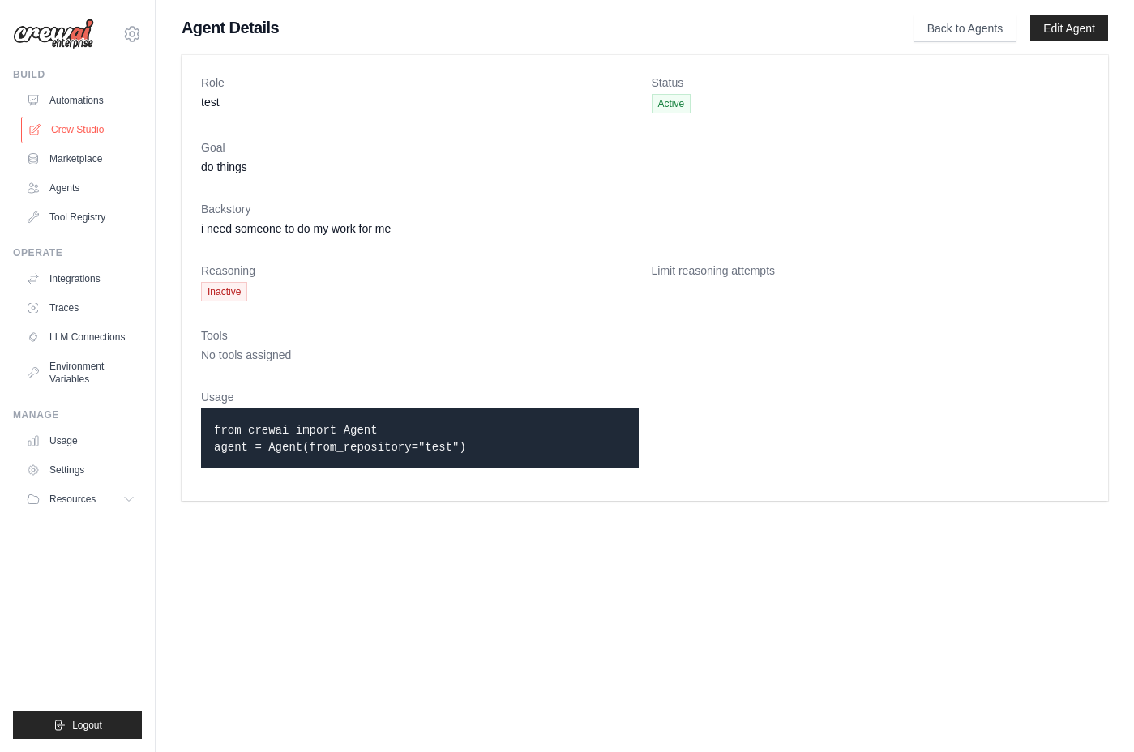
click at [84, 125] on link "Crew Studio" at bounding box center [82, 130] width 122 height 26
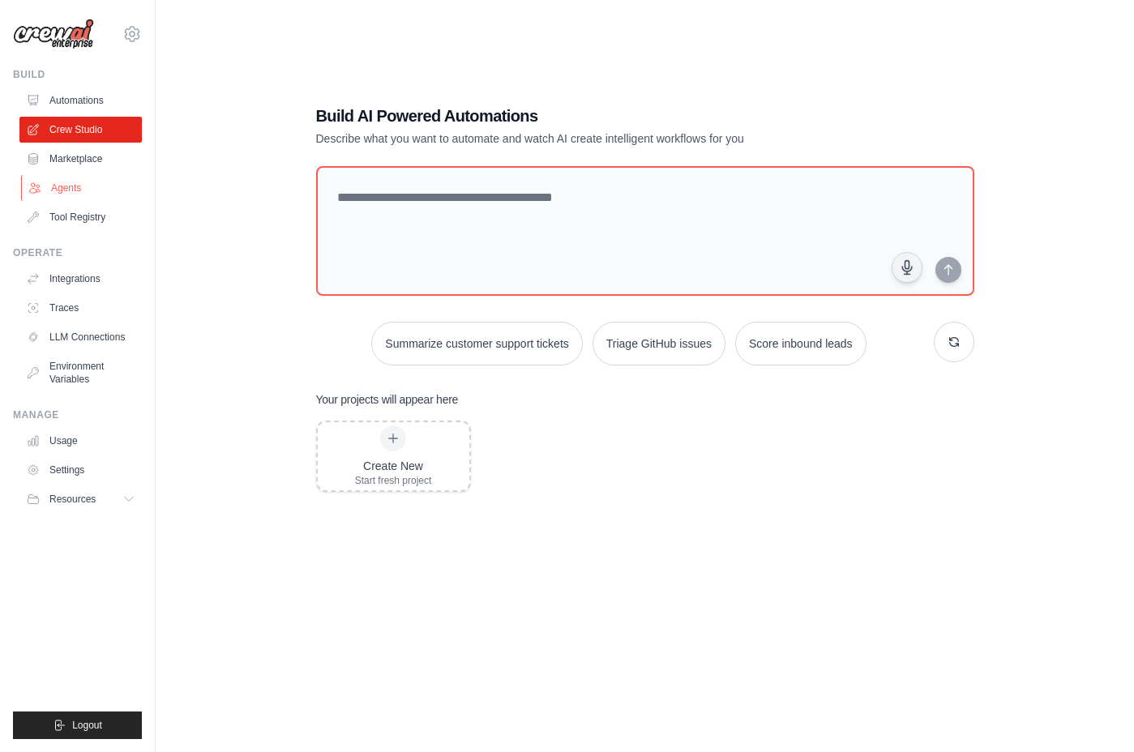
click at [80, 189] on link "Agents" at bounding box center [82, 188] width 122 height 26
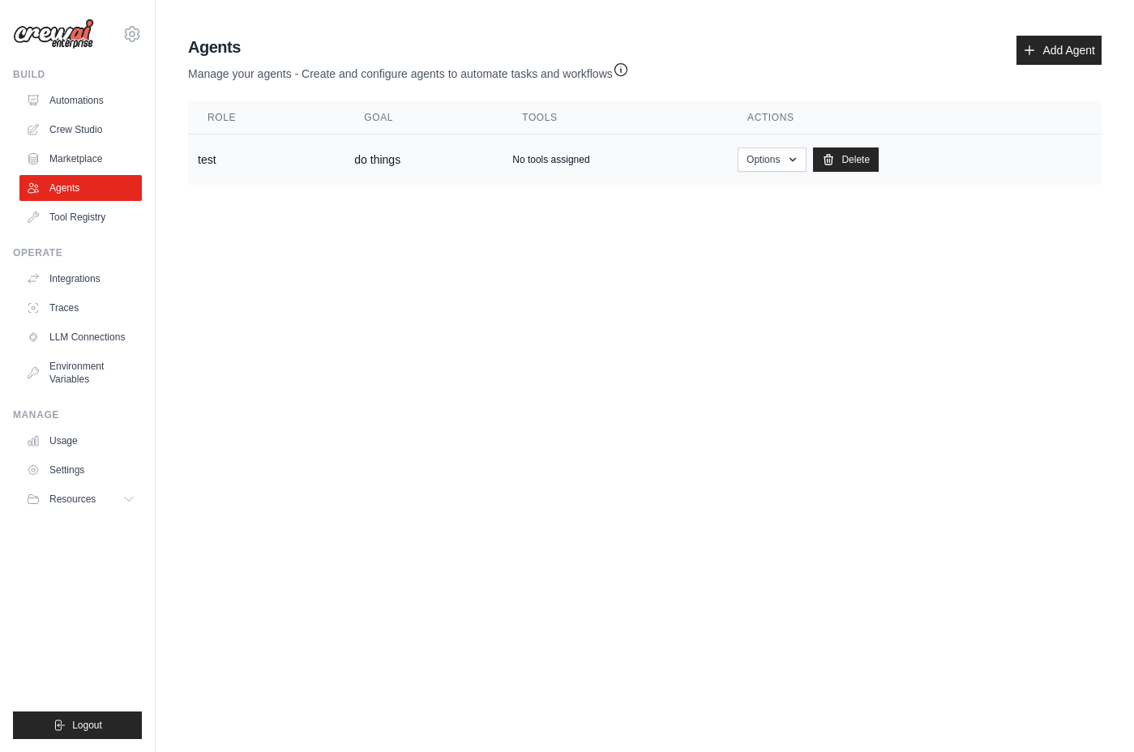
click at [246, 152] on td "test" at bounding box center [266, 160] width 156 height 51
click at [235, 162] on td "test" at bounding box center [266, 160] width 156 height 51
click at [793, 176] on td "Options Show Edit Delete" at bounding box center [915, 160] width 374 height 51
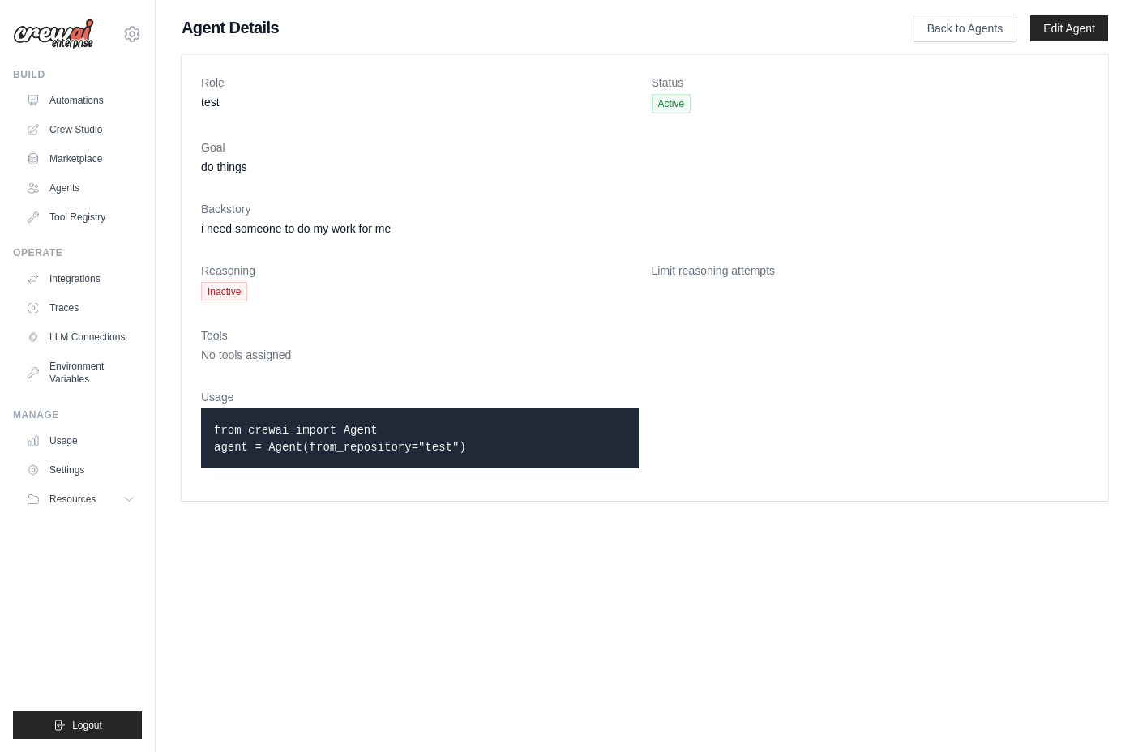
click at [769, 162] on dd "do things" at bounding box center [645, 167] width 888 height 16
click at [934, 24] on link "Back to Agents" at bounding box center [965, 29] width 103 height 28
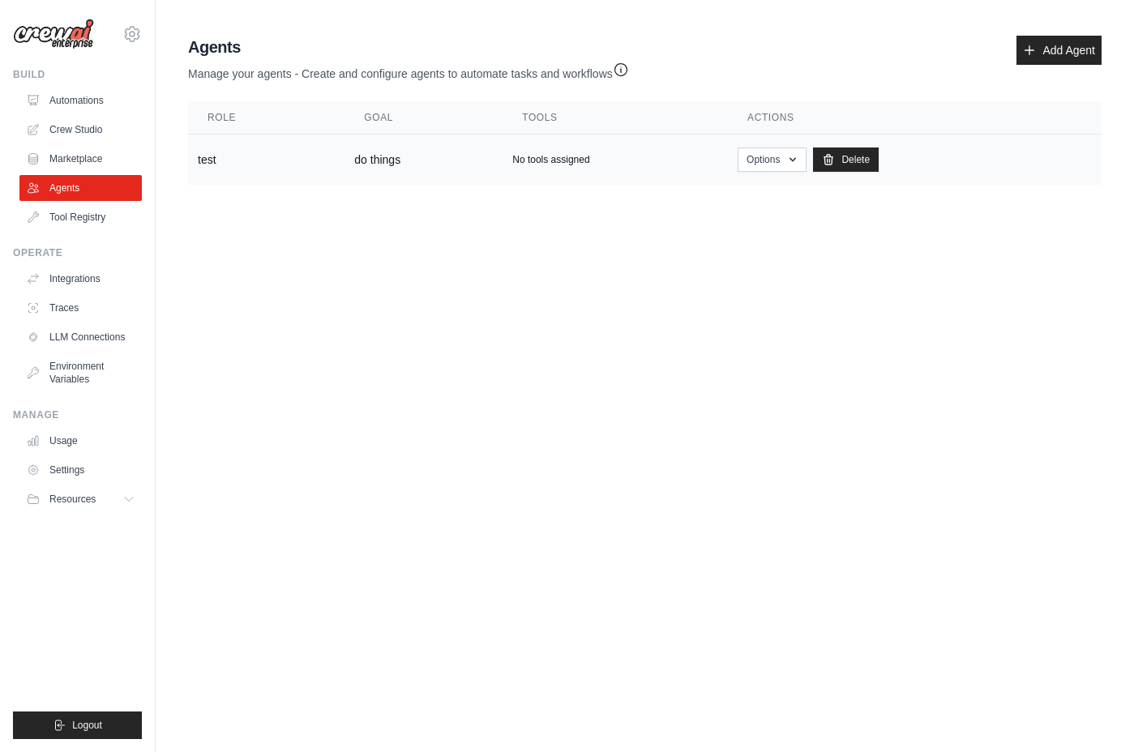
click at [620, 166] on td "No tools assigned" at bounding box center [615, 160] width 225 height 51
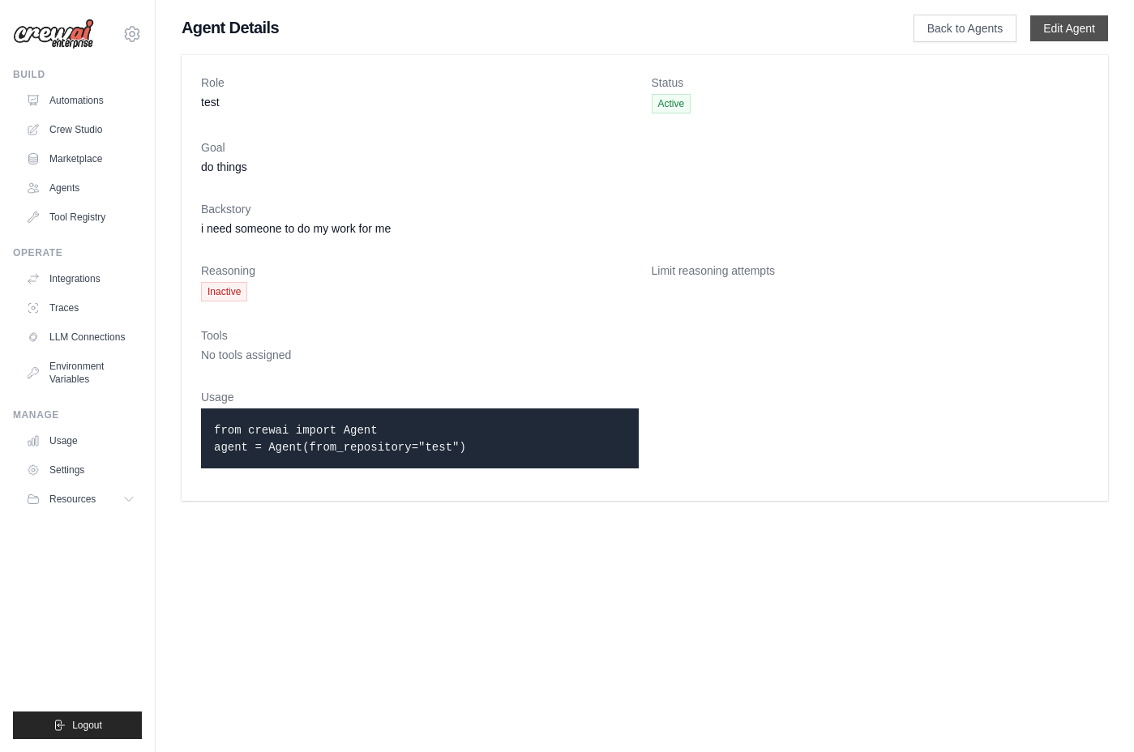
click at [1074, 31] on link "Edit Agent" at bounding box center [1069, 28] width 78 height 26
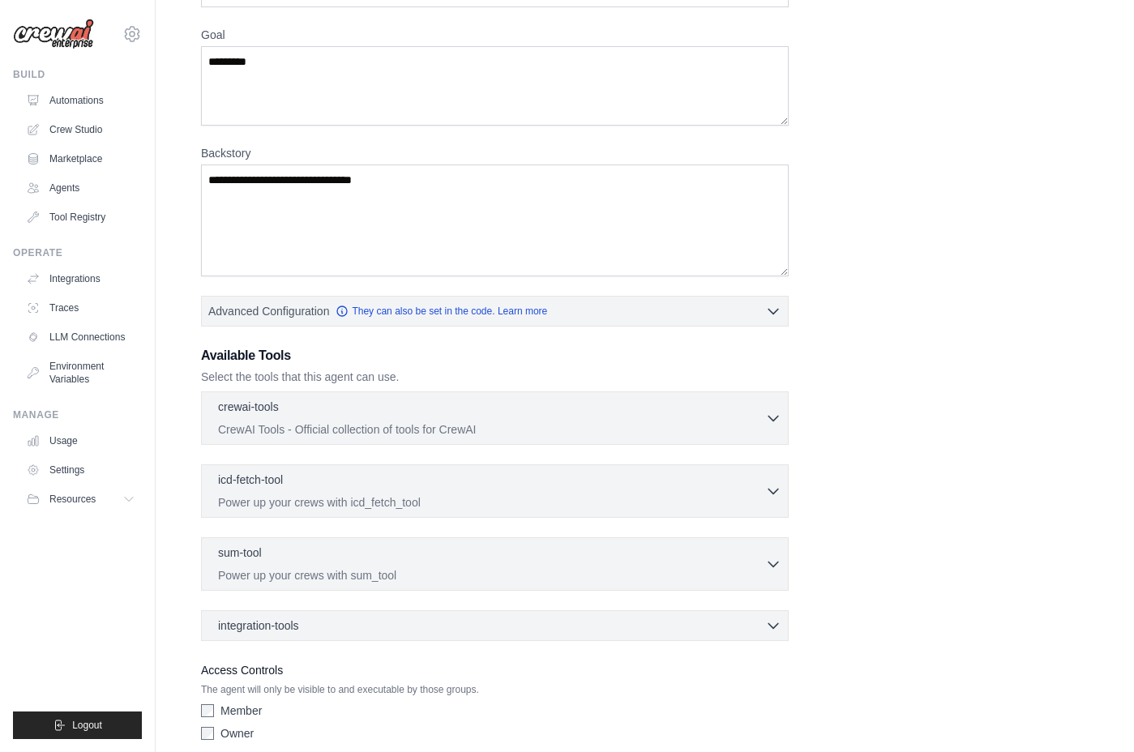
scroll to position [236, 0]
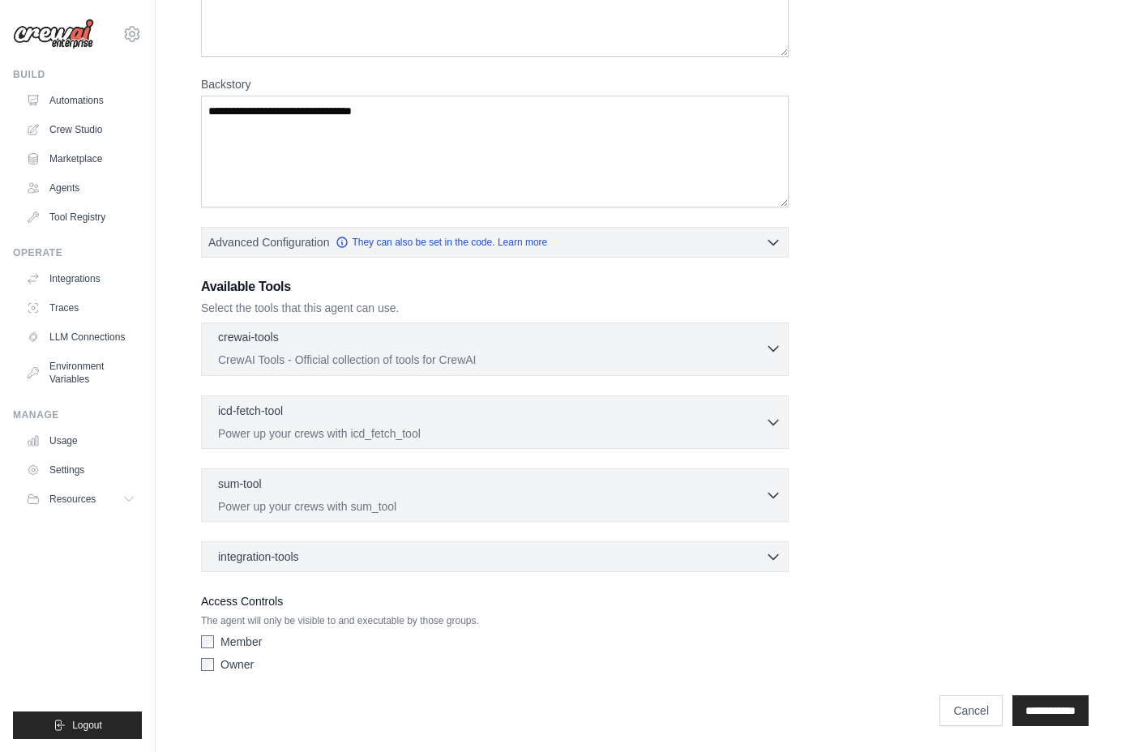
click at [525, 354] on p "CrewAI Tools - Official collection of tools for CrewAI" at bounding box center [491, 360] width 547 height 16
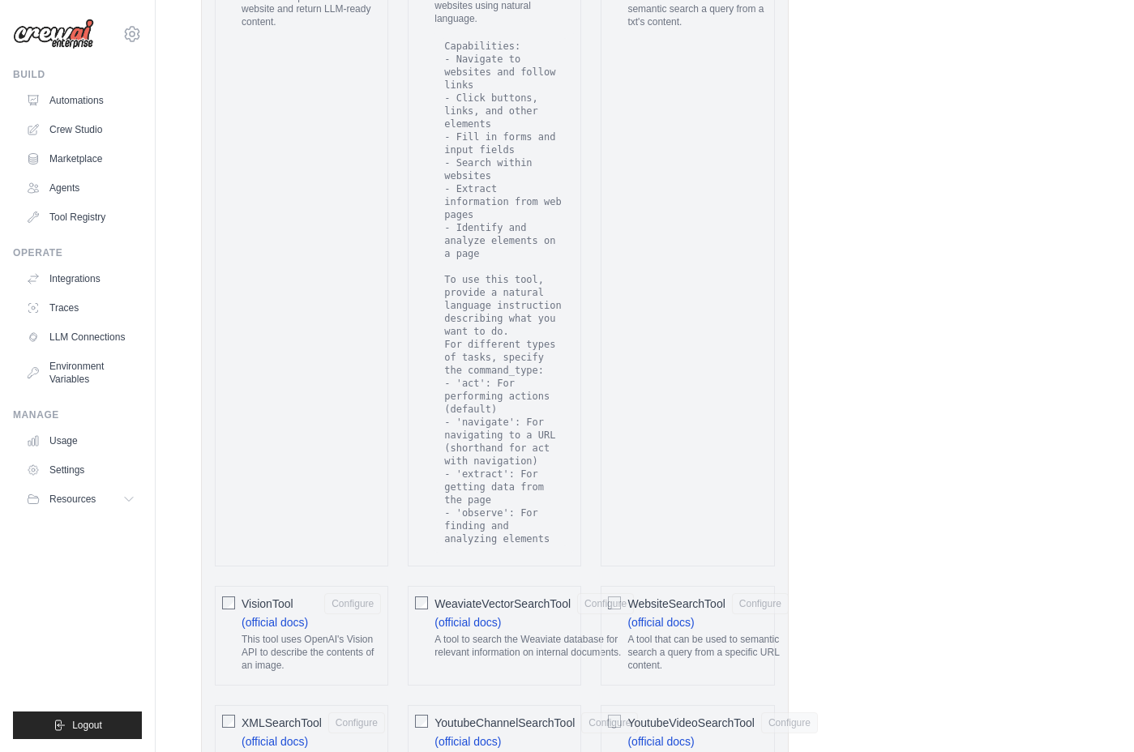
scroll to position [3072, 0]
